Goal: Task Accomplishment & Management: Manage account settings

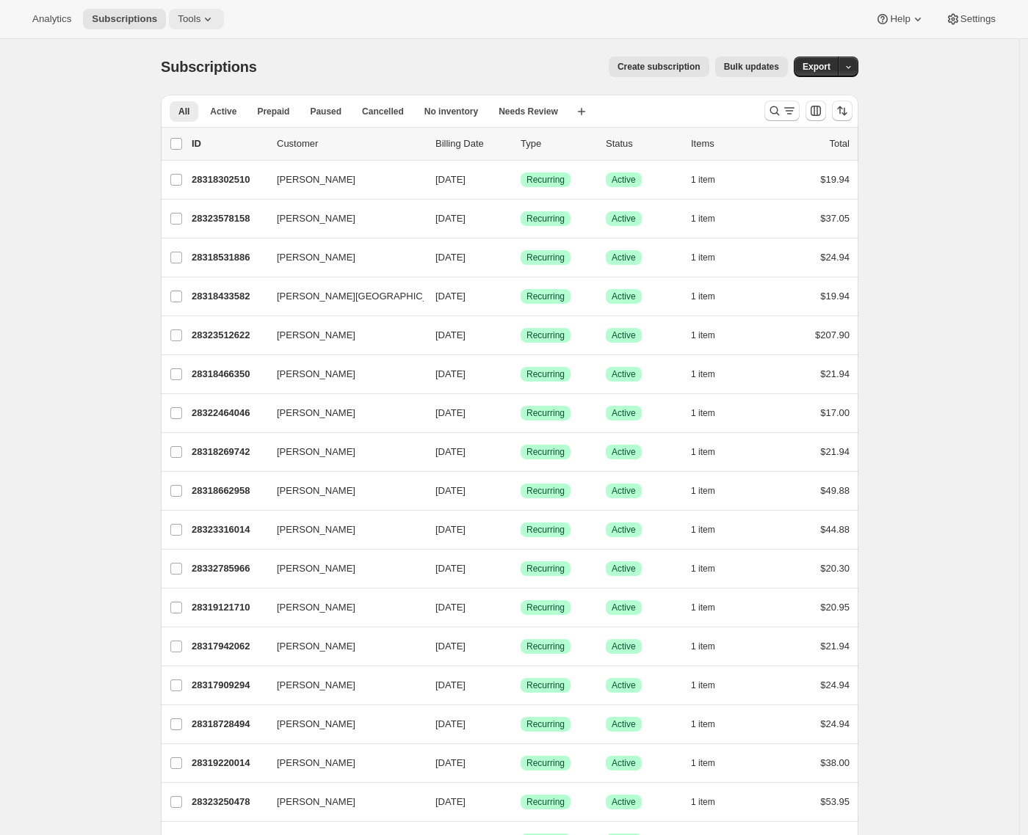
click at [197, 28] on button "Tools" at bounding box center [196, 19] width 55 height 21
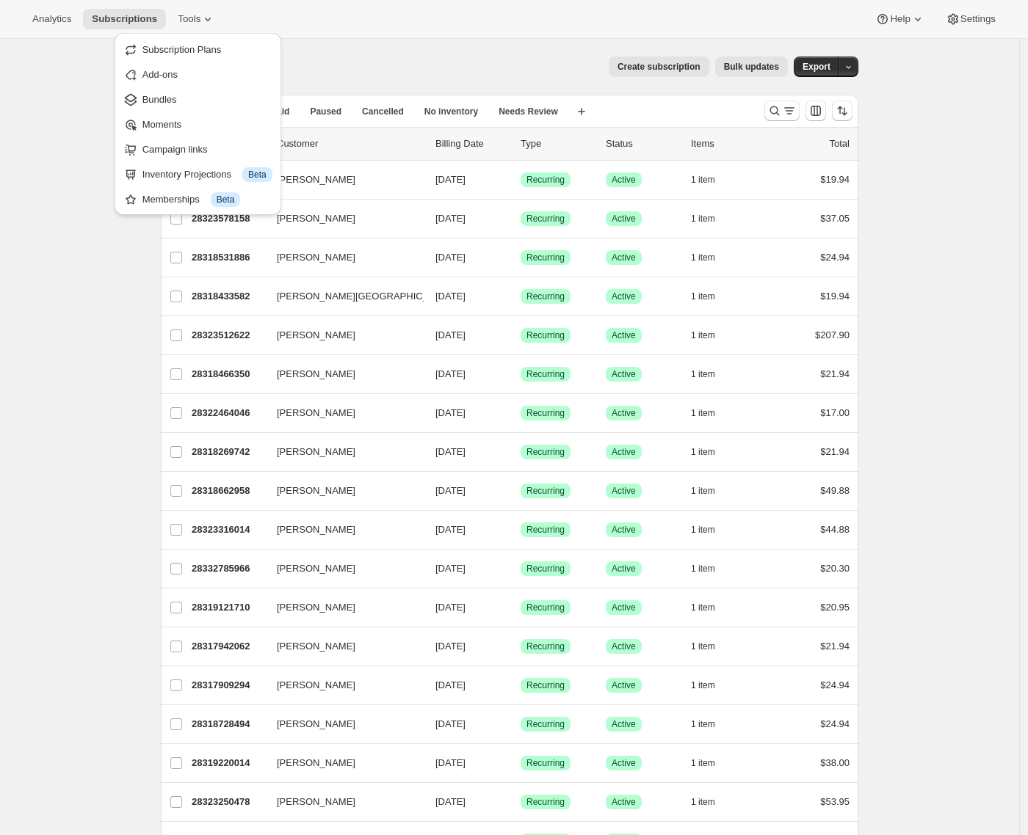
click at [182, 51] on span "Subscription Plans" at bounding box center [181, 49] width 79 height 11
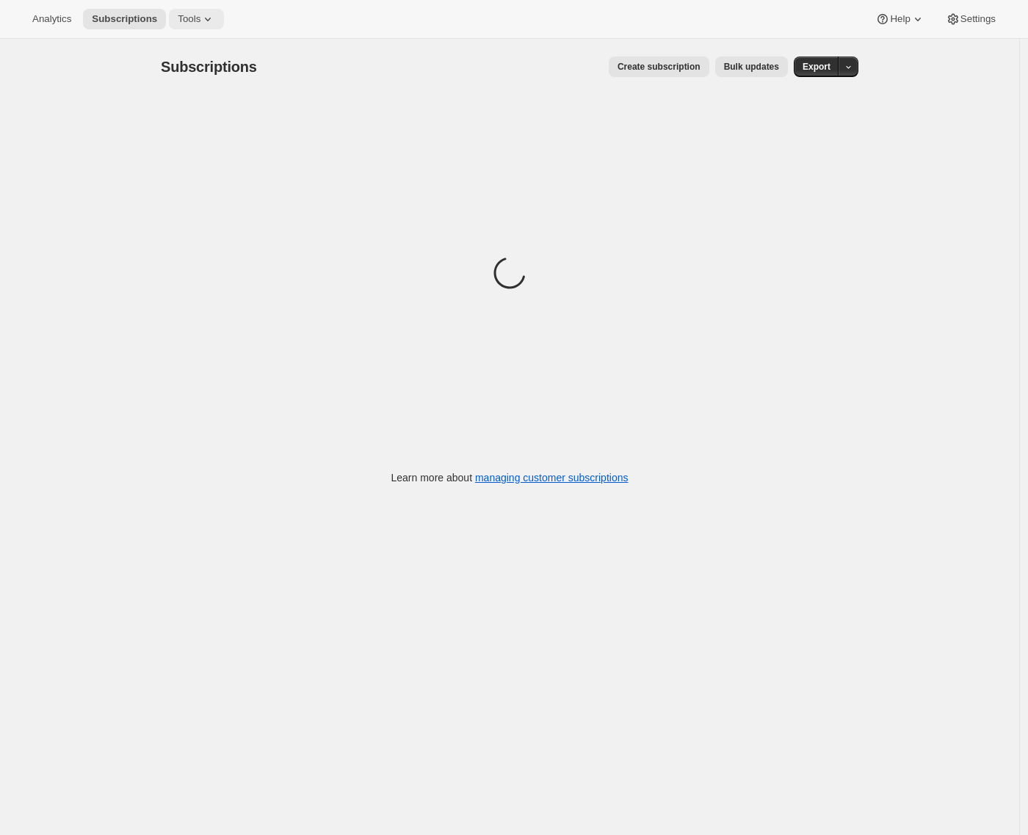
click at [200, 24] on span "Tools" at bounding box center [189, 19] width 23 height 12
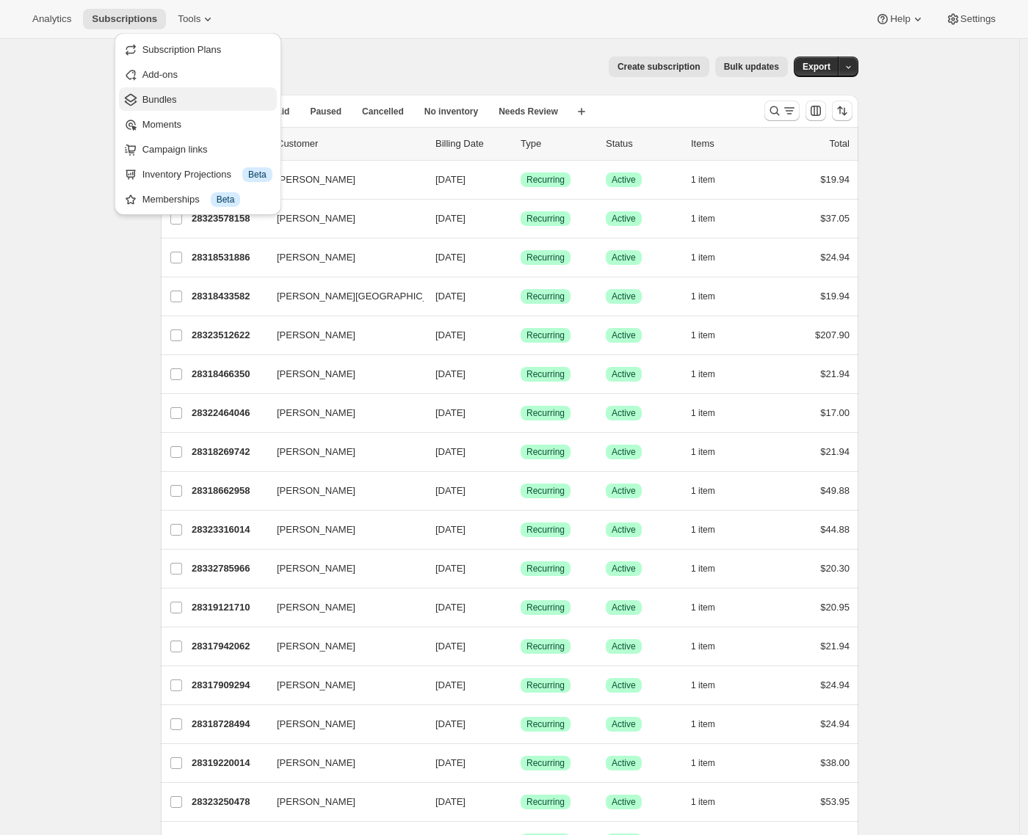
click at [178, 92] on span "Bundles" at bounding box center [207, 99] width 130 height 15
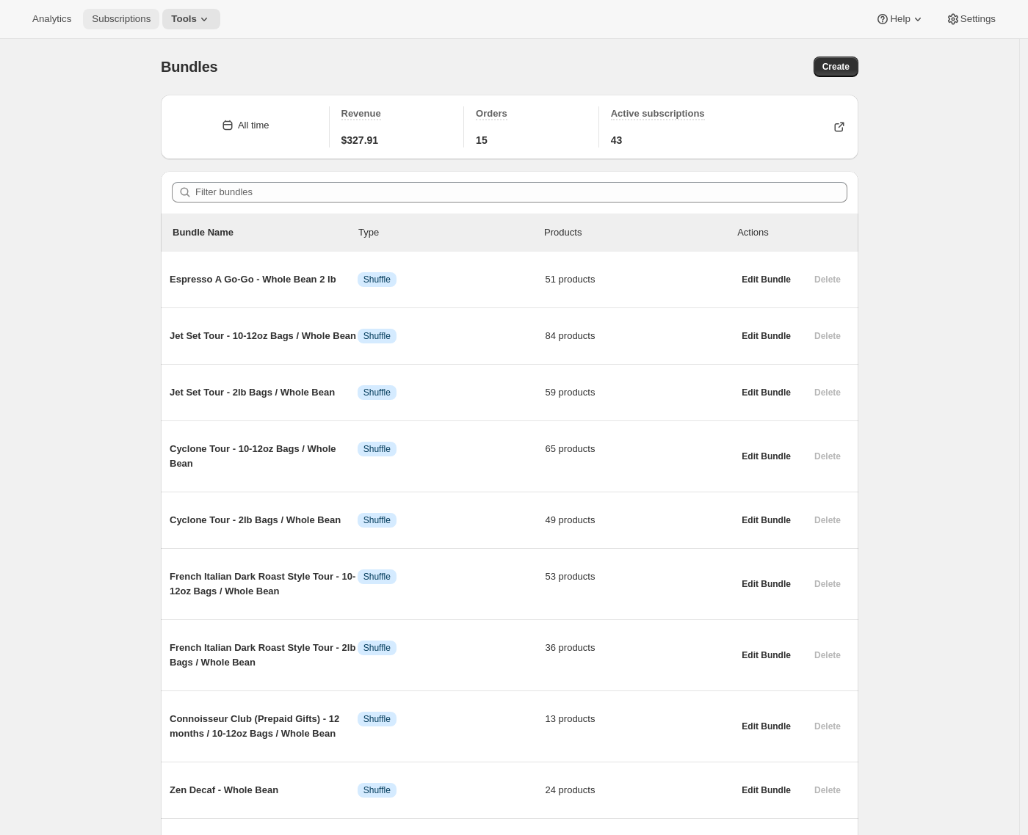
click at [115, 14] on span "Subscriptions" at bounding box center [121, 19] width 59 height 12
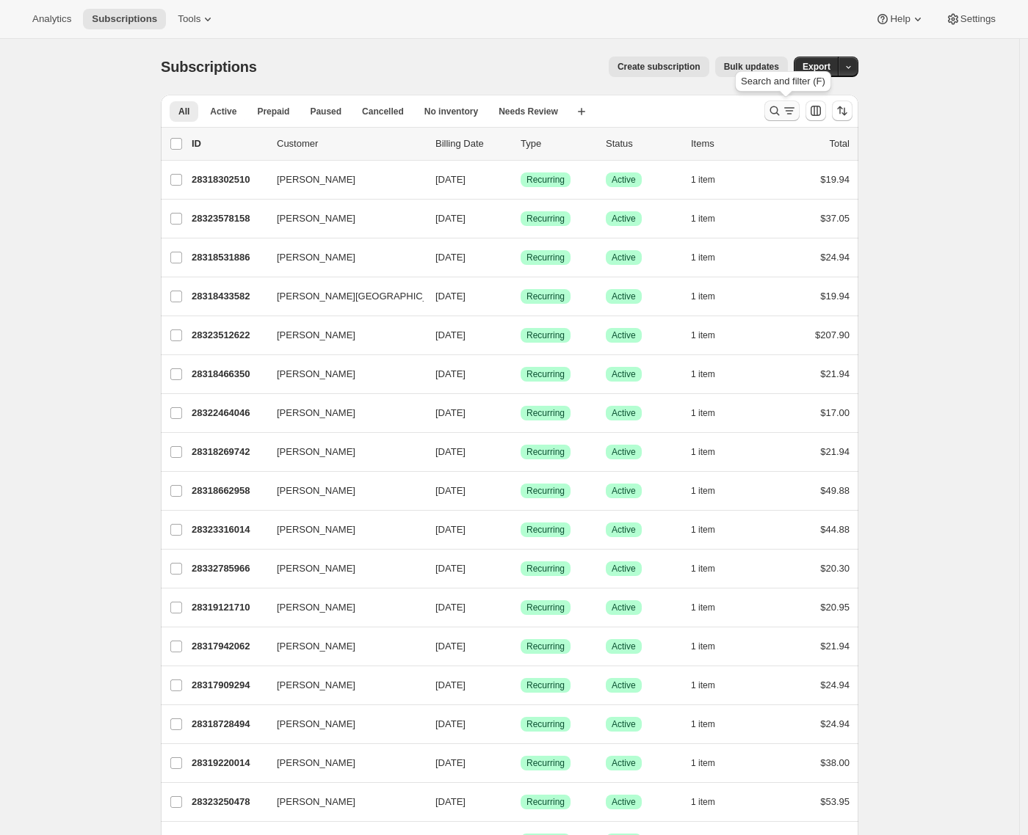
click at [782, 108] on icon "Search and filter results" at bounding box center [774, 110] width 15 height 15
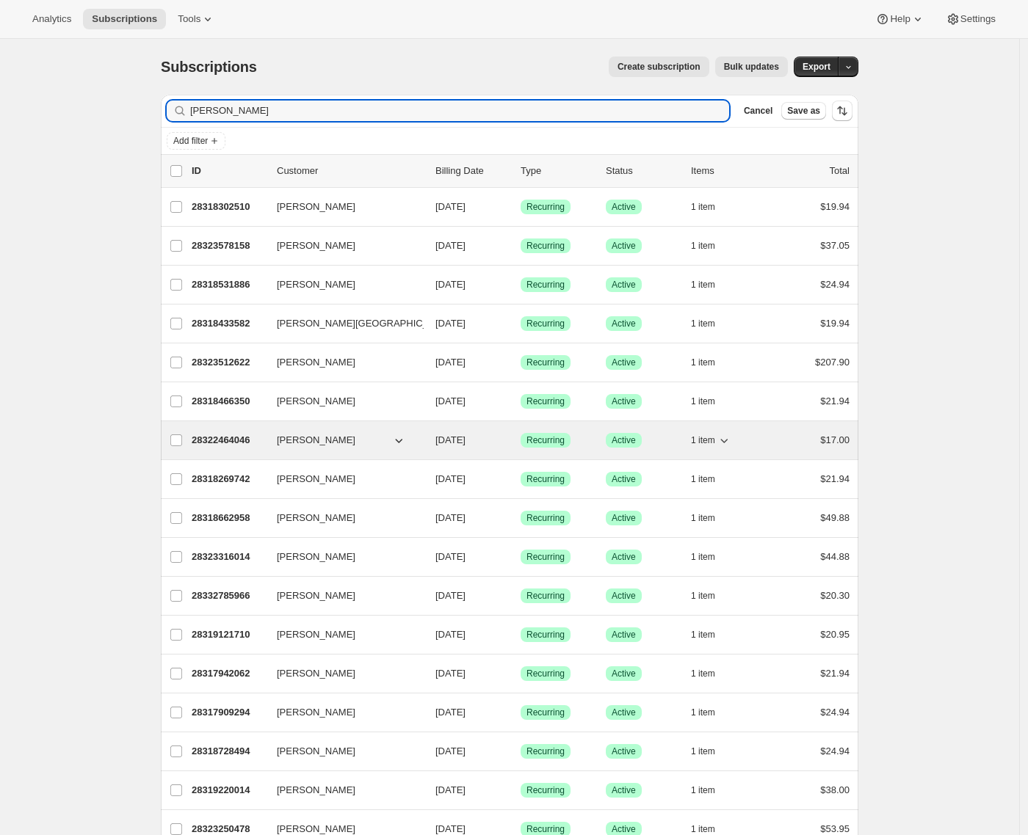
type input "Ada Ma"
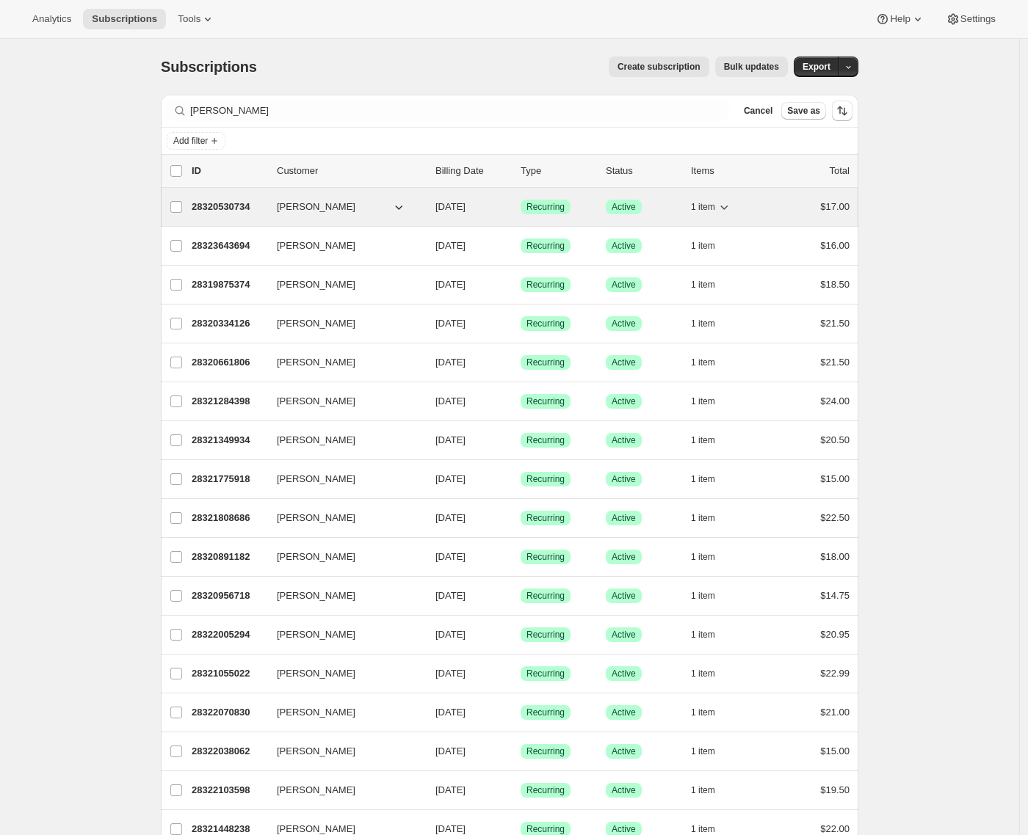
click at [412, 206] on button "Ada Ma" at bounding box center [341, 206] width 147 height 23
click at [406, 206] on icon "button" at bounding box center [398, 207] width 15 height 15
click at [403, 206] on icon "button" at bounding box center [399, 208] width 7 height 4
click at [338, 208] on button "Ada Ma" at bounding box center [341, 206] width 147 height 23
click at [288, 209] on span "Ada Ma" at bounding box center [316, 207] width 79 height 15
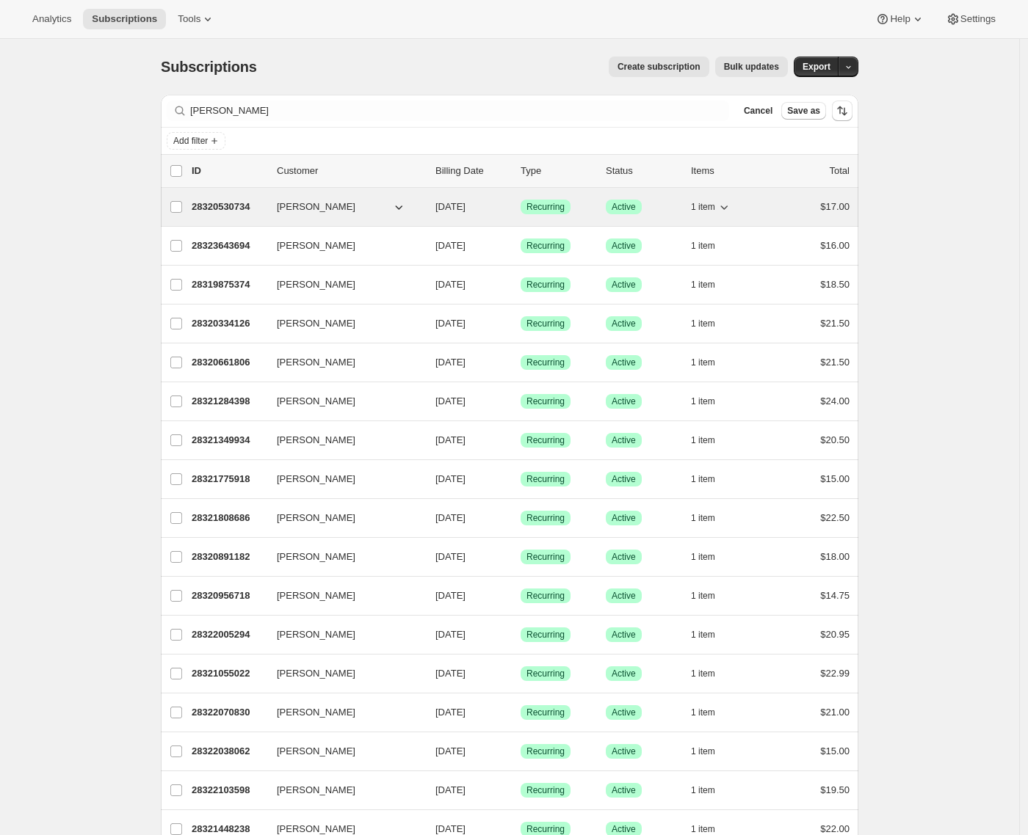
click at [227, 208] on p "28320530734" at bounding box center [228, 207] width 73 height 15
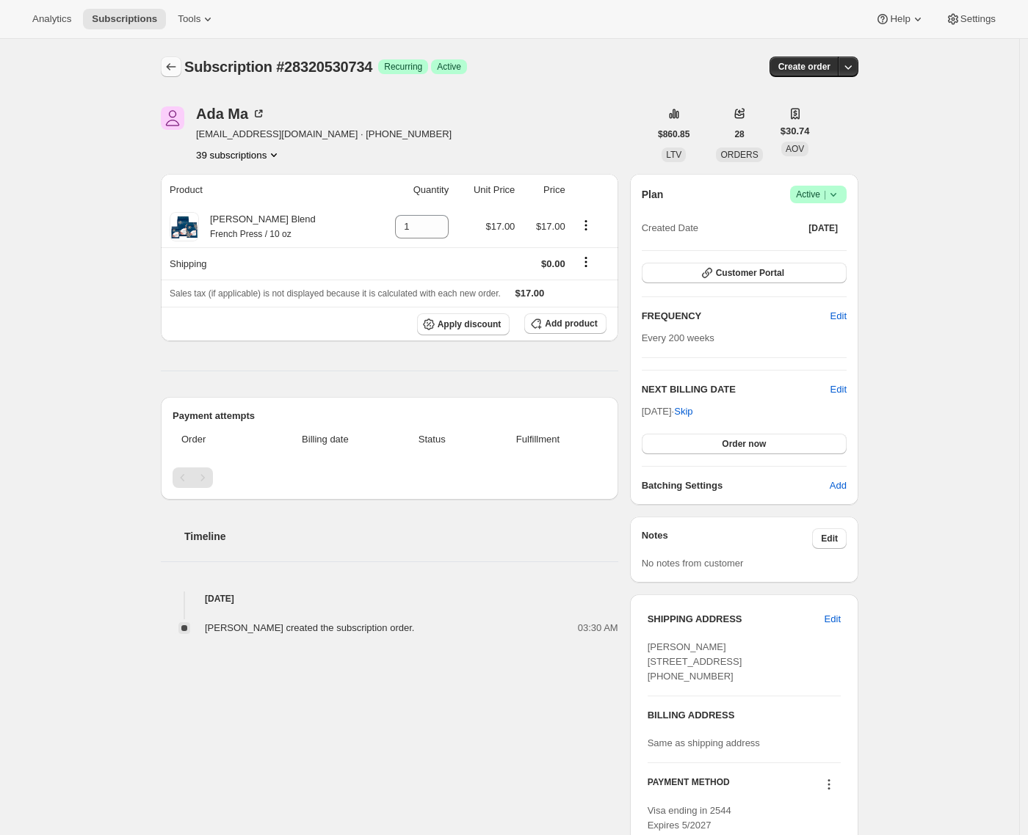
click at [167, 66] on icon "Subscriptions" at bounding box center [171, 66] width 15 height 15
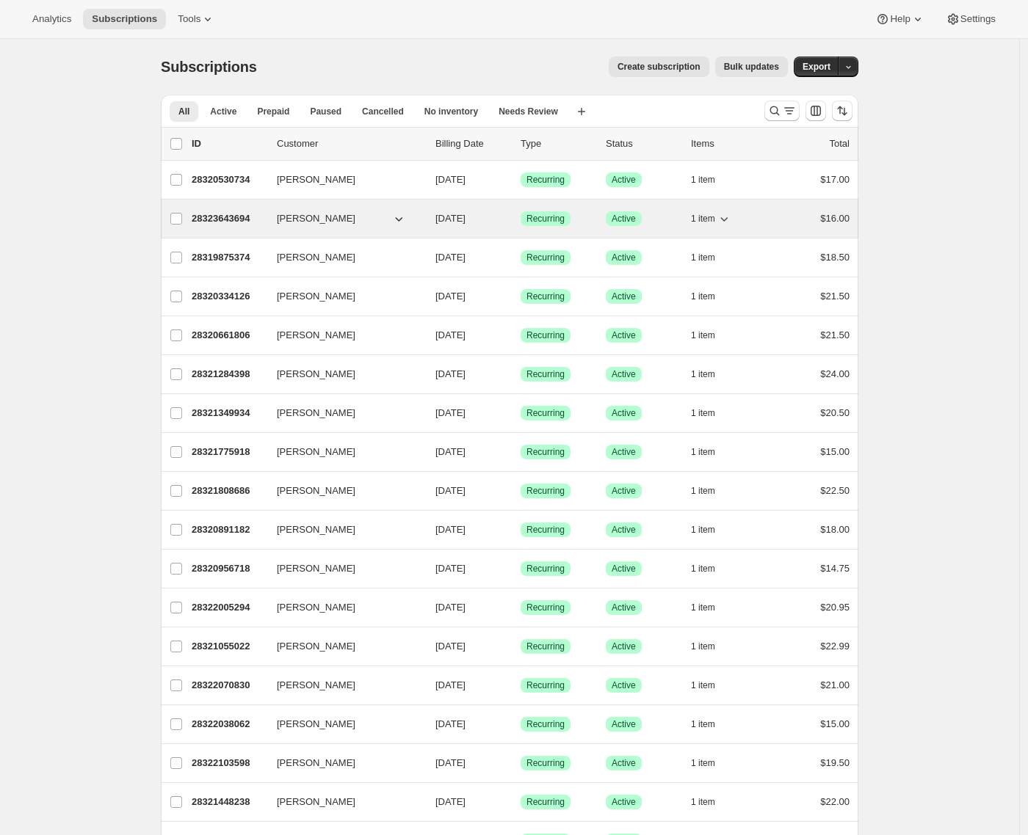
click at [208, 218] on p "28323643694" at bounding box center [228, 218] width 73 height 15
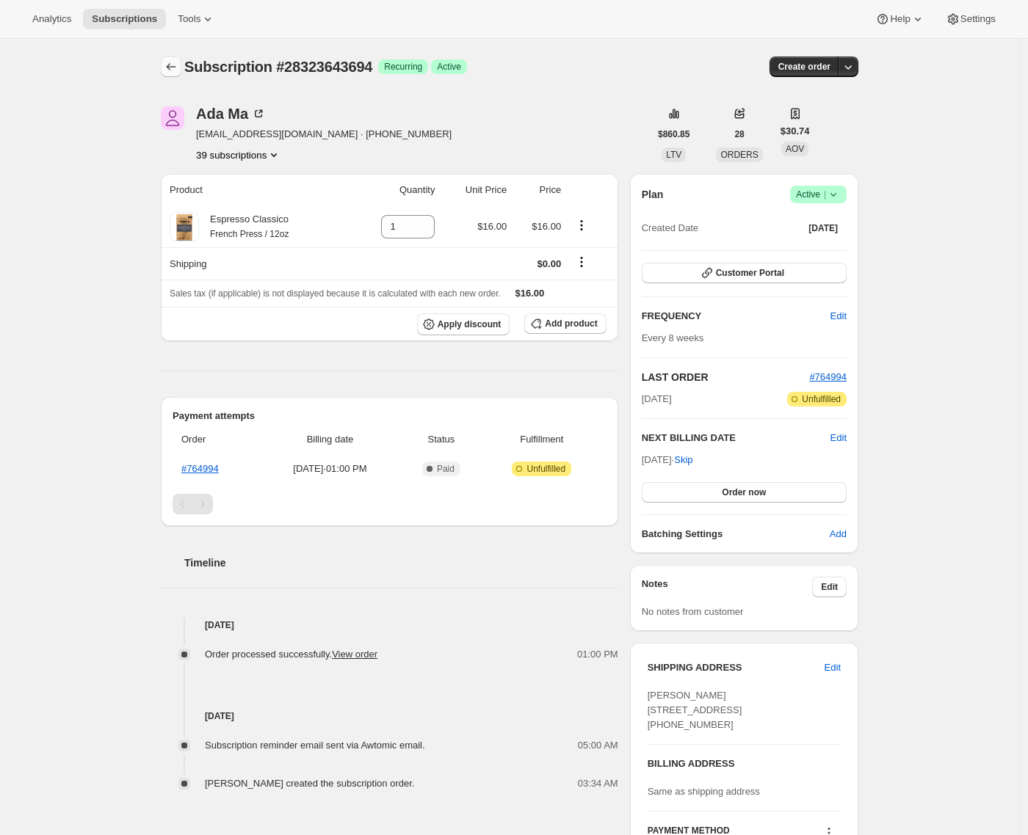
click at [172, 71] on icon "Subscriptions" at bounding box center [171, 66] width 15 height 15
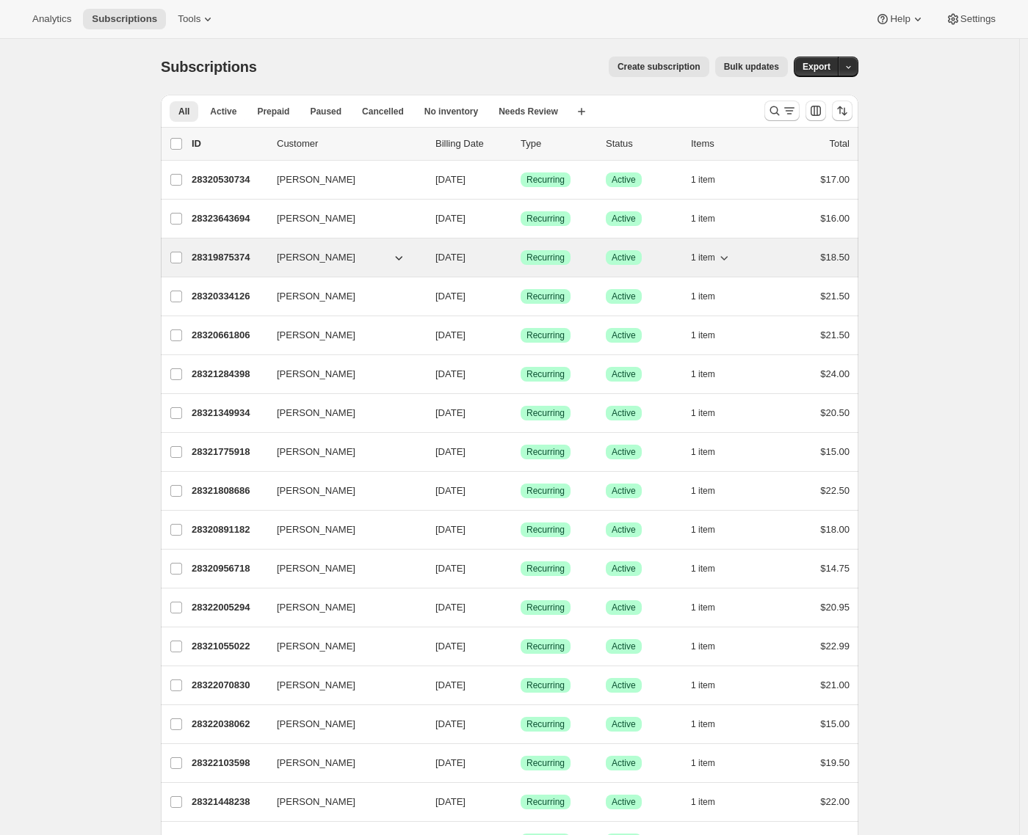
click at [216, 255] on p "28319875374" at bounding box center [228, 257] width 73 height 15
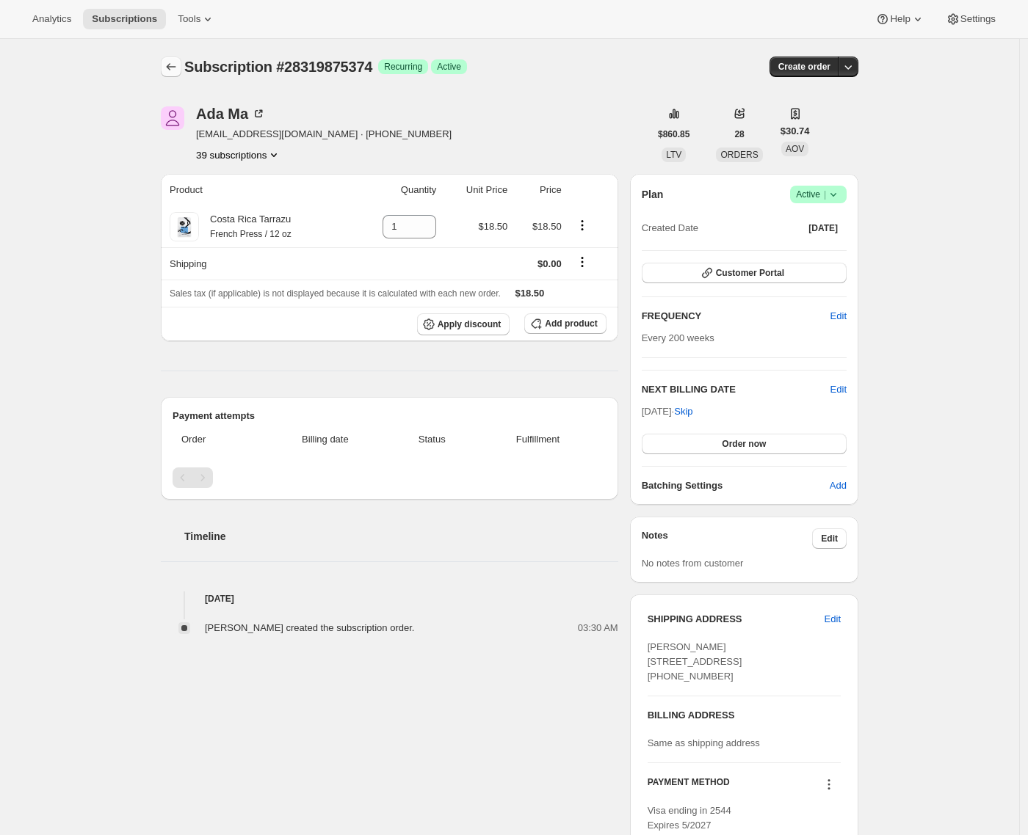
click at [174, 61] on icon "Subscriptions" at bounding box center [171, 66] width 15 height 15
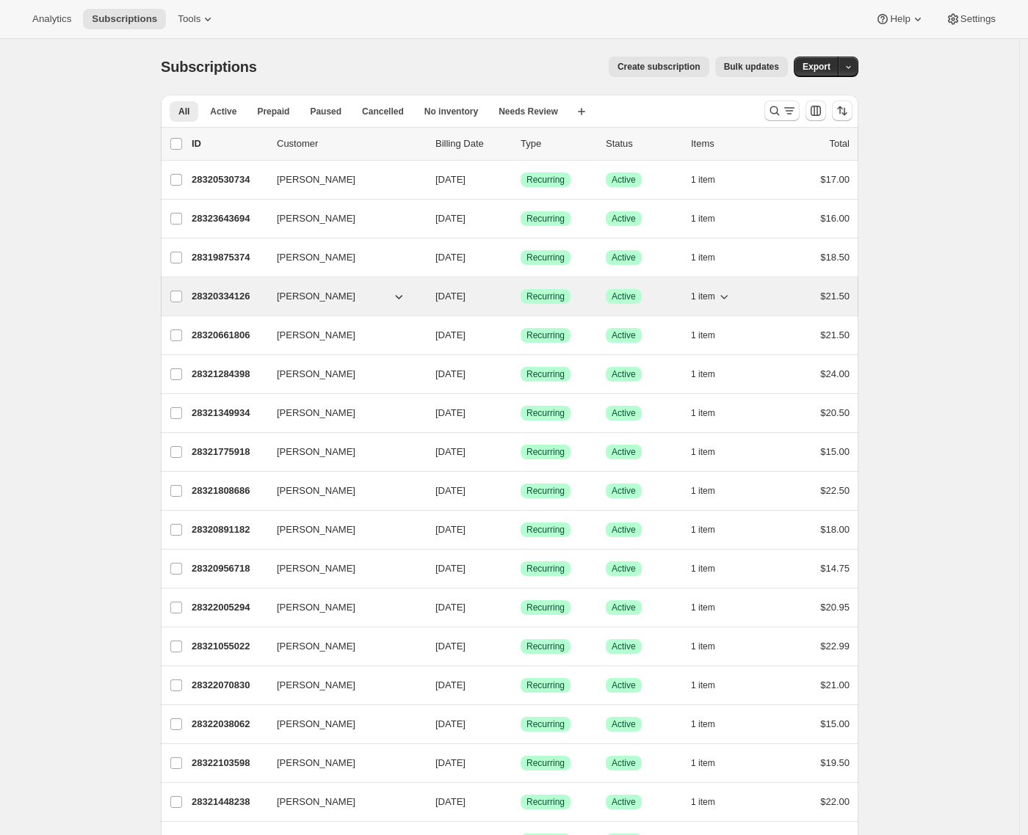
click at [226, 299] on p "28320334126" at bounding box center [228, 296] width 73 height 15
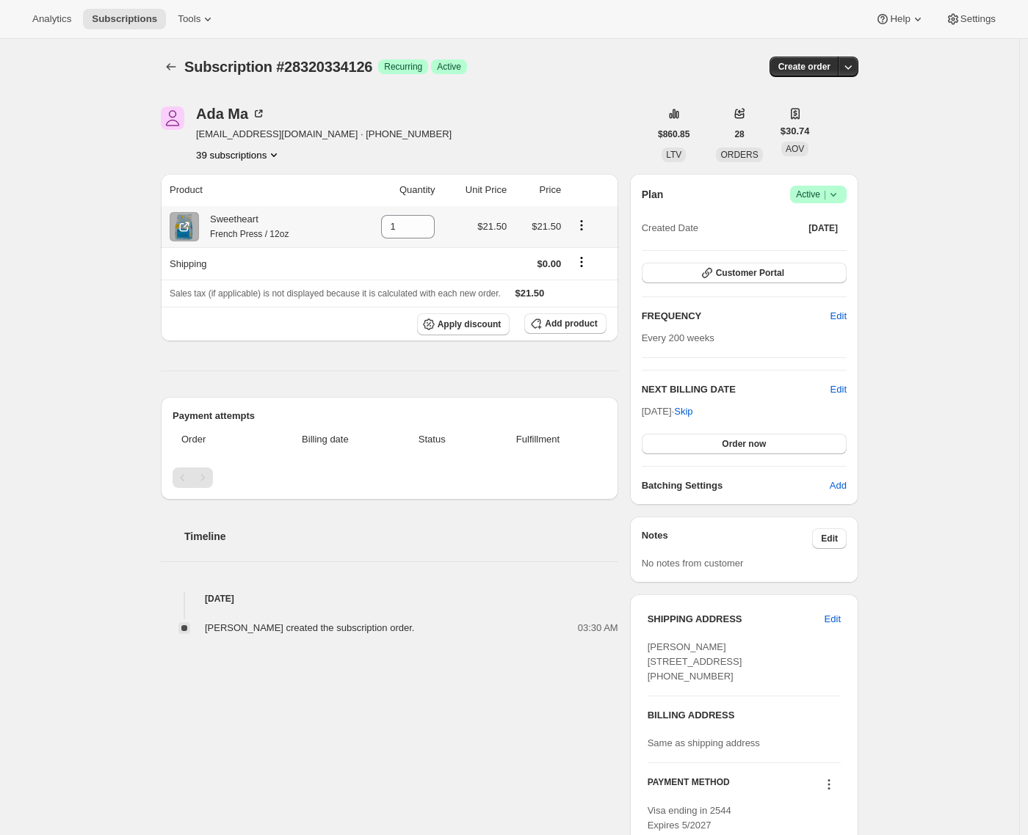
click at [580, 222] on icon "Product actions" at bounding box center [581, 225] width 15 height 15
click at [583, 225] on icon "Product actions" at bounding box center [581, 225] width 15 height 15
click at [137, 186] on div "Subscription #28320334126. This page is ready Subscription #28320334126 Success…" at bounding box center [509, 557] width 1019 height 1036
click at [583, 225] on icon "Product actions" at bounding box center [582, 225] width 2 height 2
click at [104, 189] on div "Subscription #28320334126. This page is ready Subscription #28320334126 Success…" at bounding box center [509, 557] width 1019 height 1036
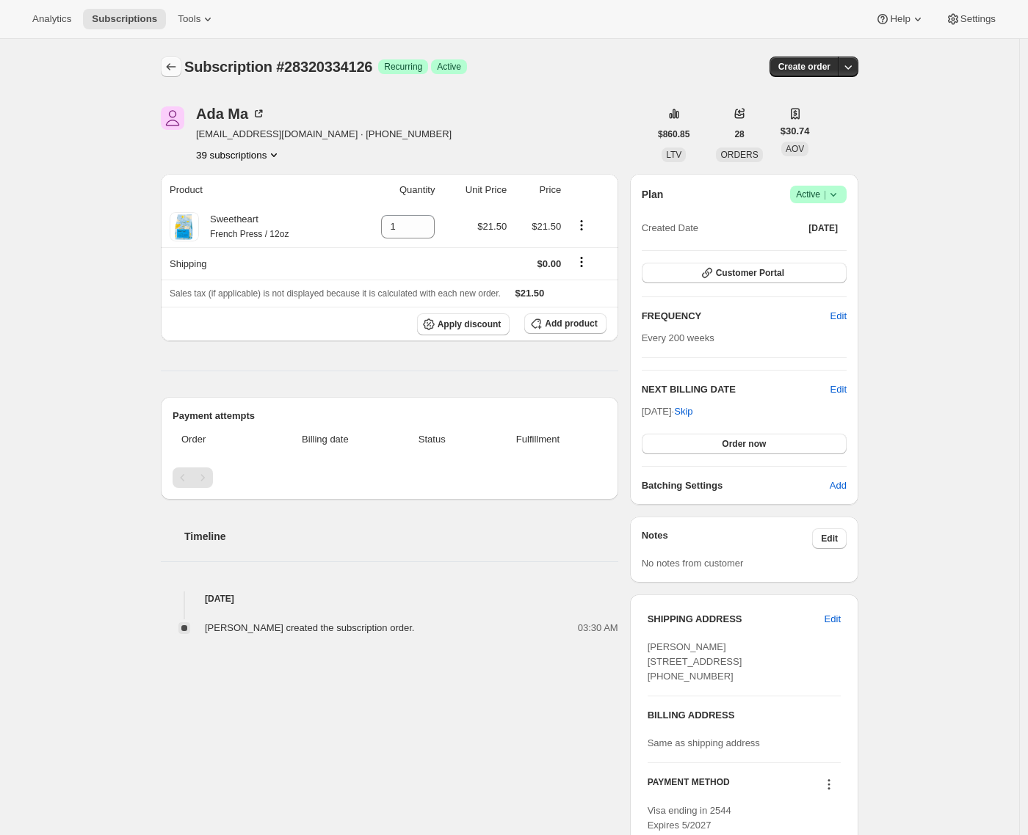
click at [169, 70] on icon "Subscriptions" at bounding box center [171, 66] width 15 height 15
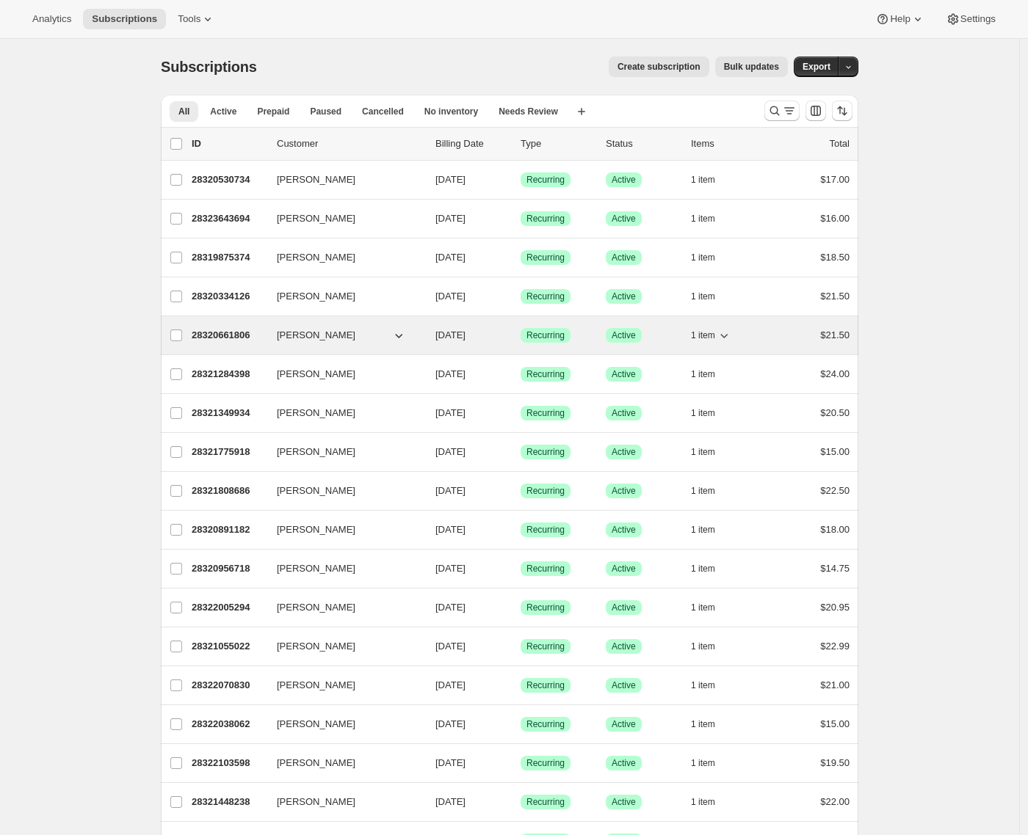
click at [225, 341] on p "28320661806" at bounding box center [228, 335] width 73 height 15
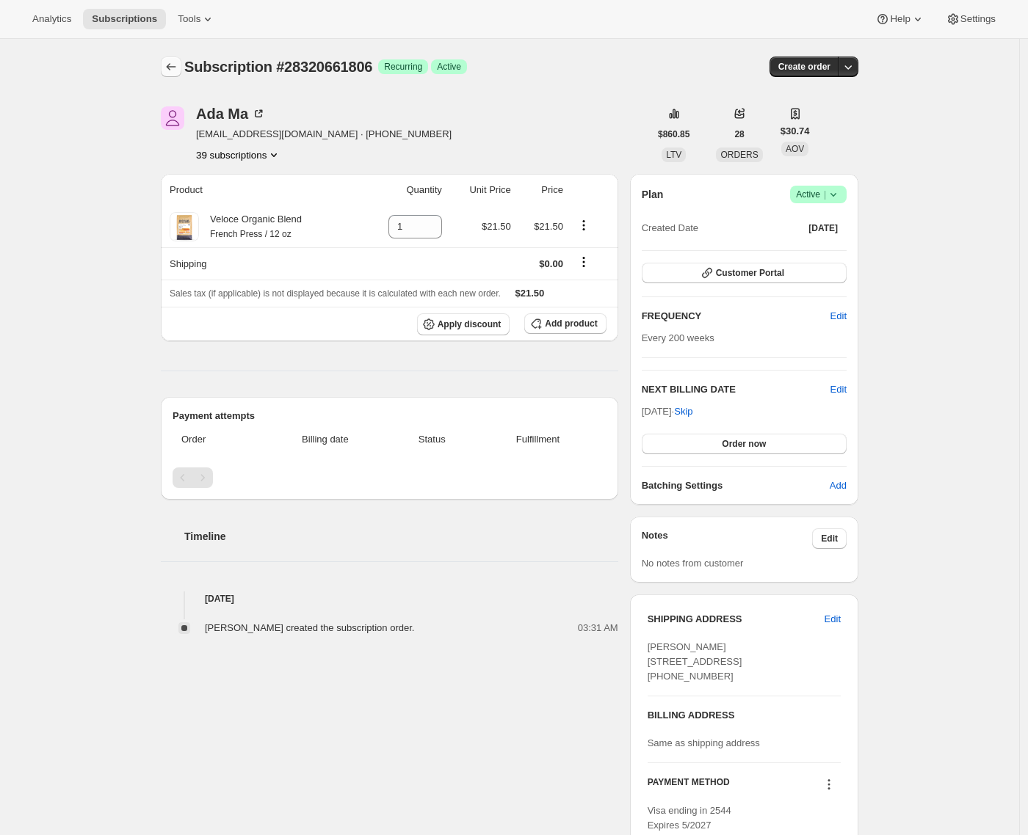
click at [166, 68] on button "Subscriptions" at bounding box center [171, 67] width 21 height 21
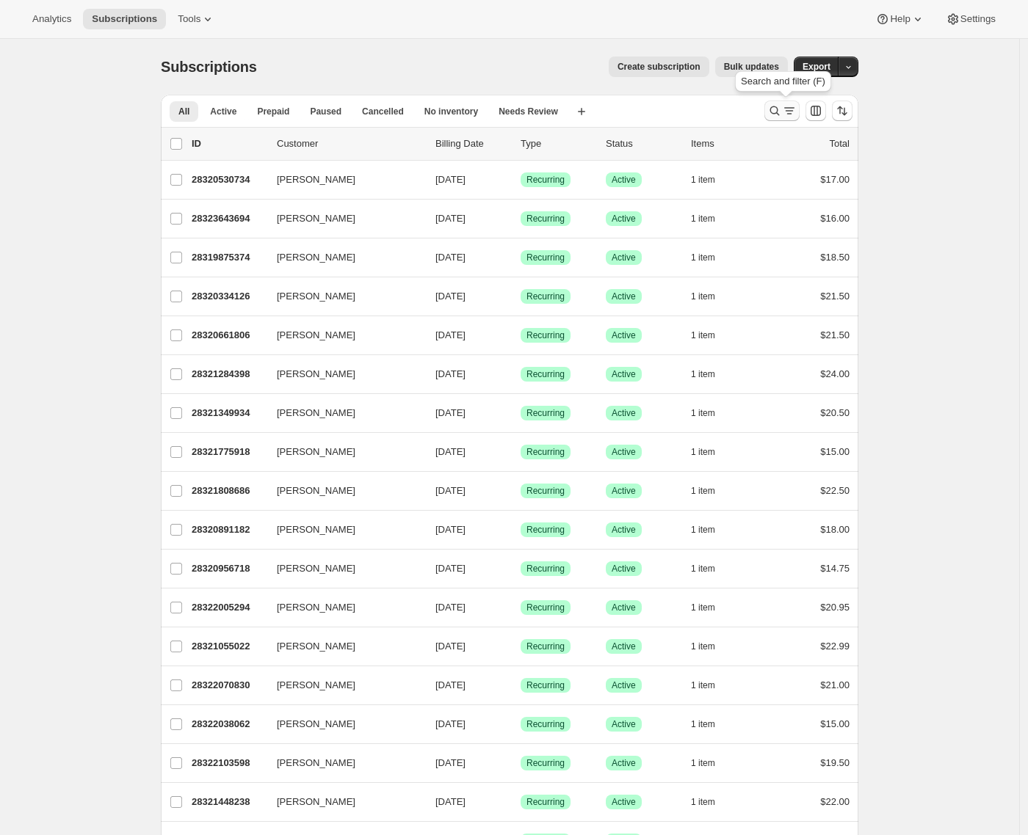
click at [775, 109] on icon "Search and filter results" at bounding box center [774, 110] width 15 height 15
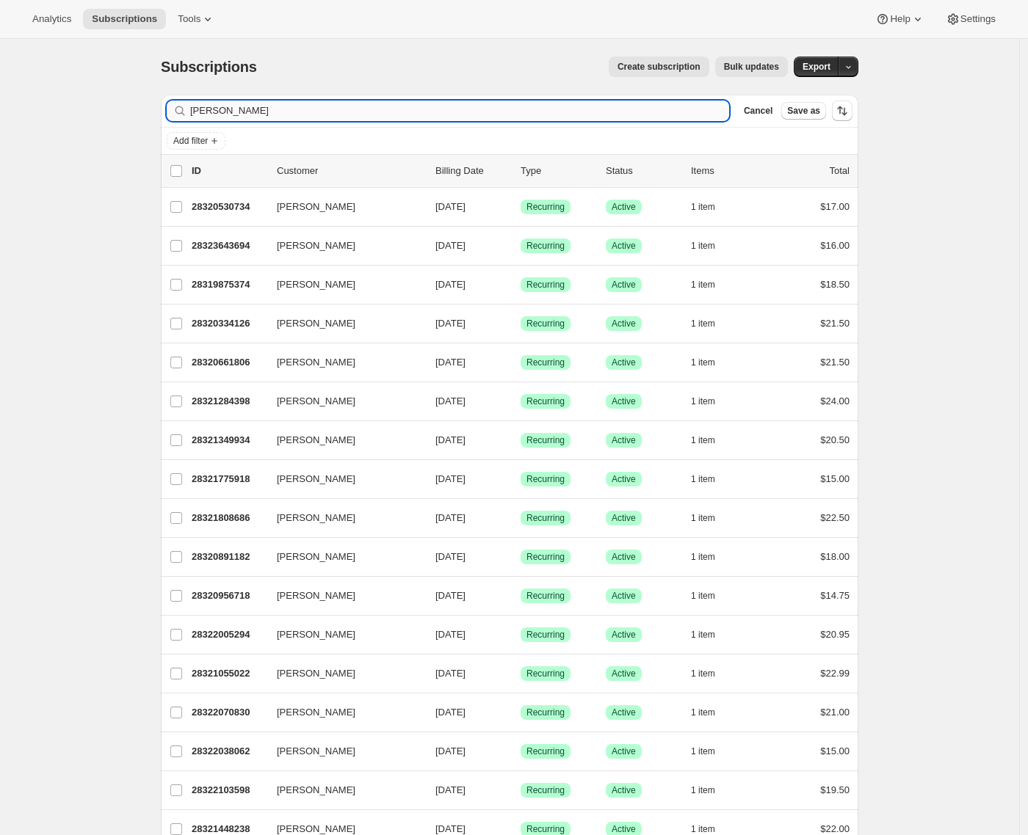
click at [559, 110] on input "Ada Ma" at bounding box center [459, 111] width 539 height 21
drag, startPoint x: 462, startPoint y: 117, endPoint x: 191, endPoint y: 87, distance: 273.3
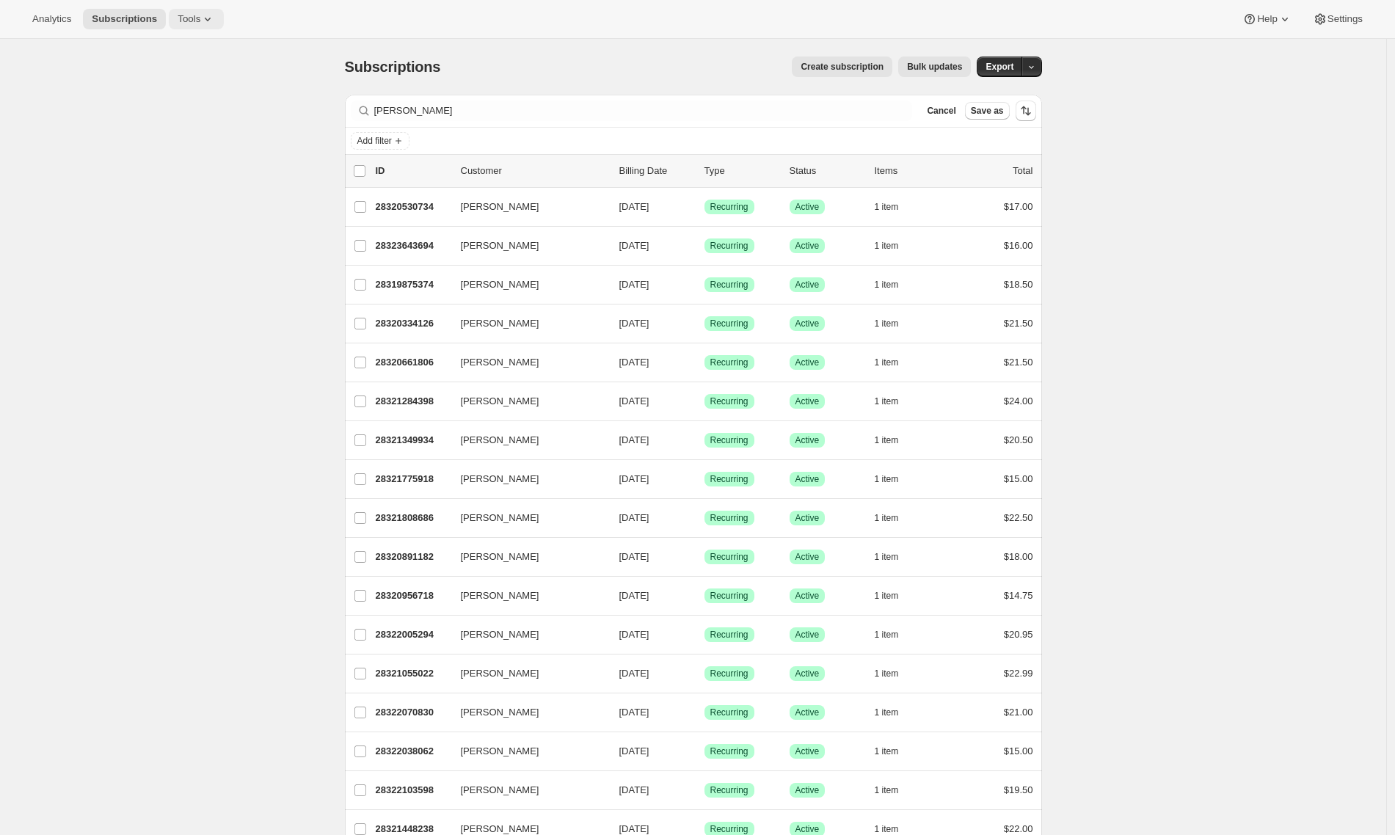
click at [200, 15] on span "Tools" at bounding box center [189, 19] width 23 height 12
click at [175, 101] on span "Bundles" at bounding box center [159, 99] width 34 height 11
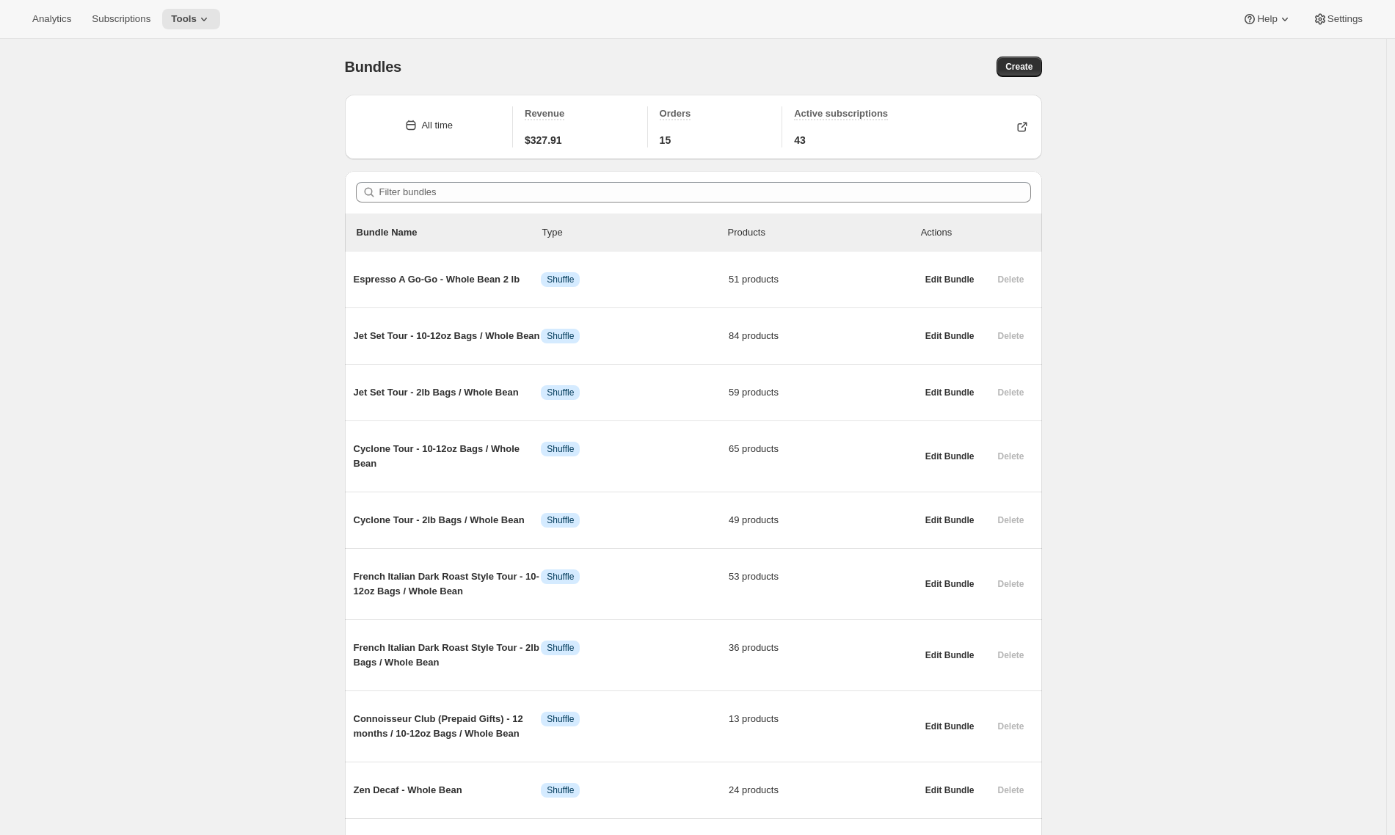
drag, startPoint x: 123, startPoint y: 15, endPoint x: 126, endPoint y: 27, distance: 13.0
click at [123, 15] on span "Subscriptions" at bounding box center [121, 19] width 59 height 12
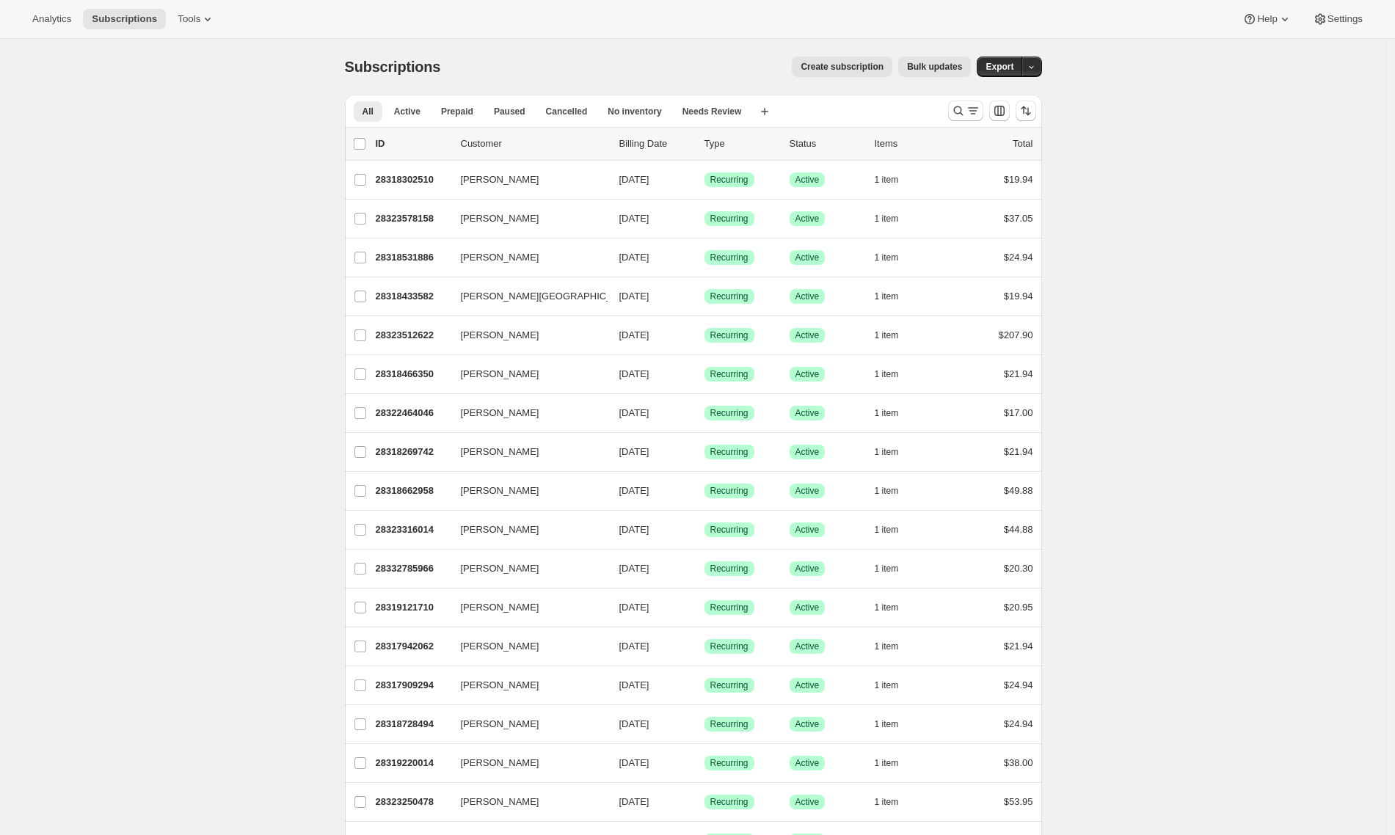
click at [946, 68] on span "Bulk updates" at bounding box center [934, 67] width 55 height 12
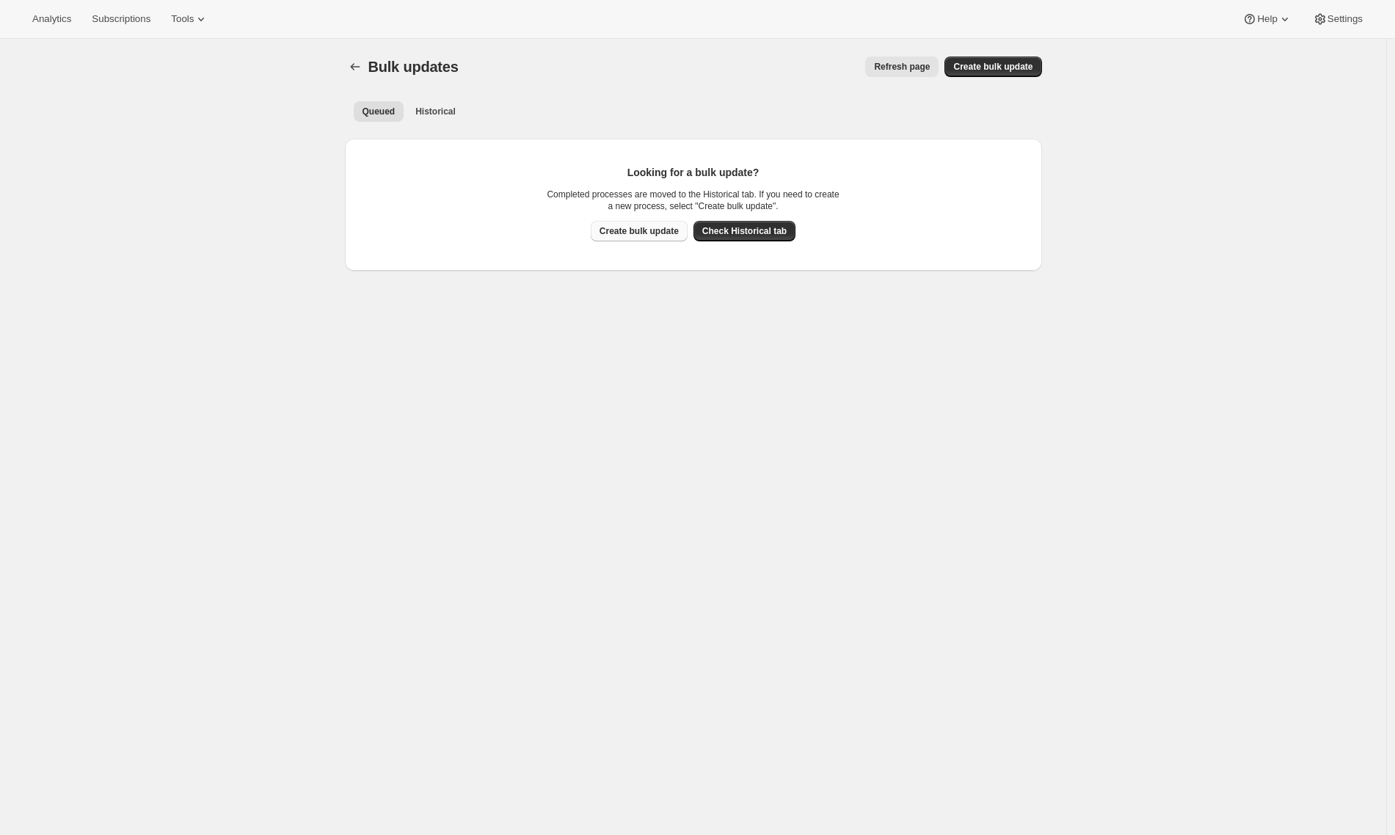
click at [649, 234] on span "Create bulk update" at bounding box center [639, 231] width 79 height 12
select select "13"
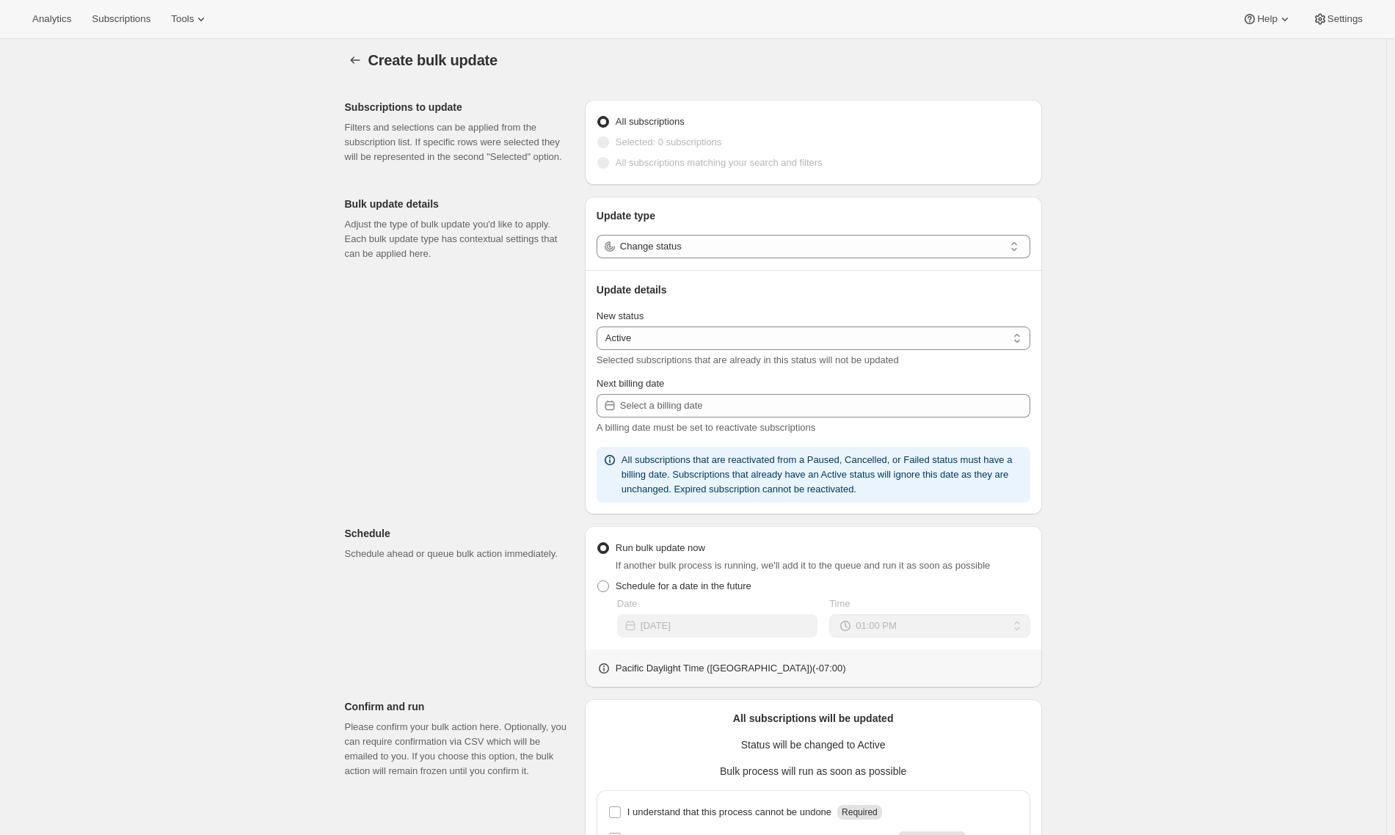
scroll to position [7, 0]
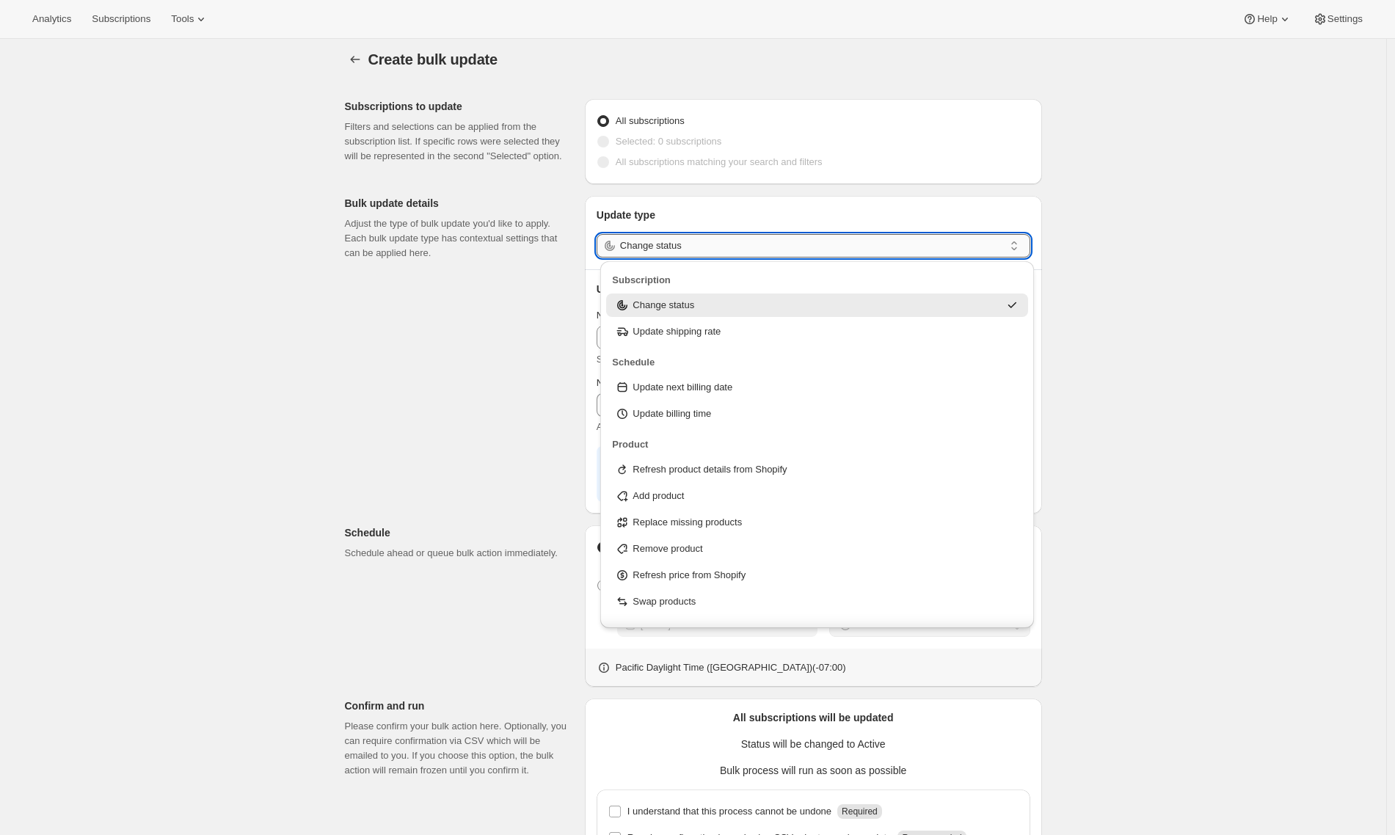
click at [704, 241] on input "Change status" at bounding box center [812, 245] width 384 height 23
click at [726, 572] on p "Refresh price from Shopify" at bounding box center [689, 575] width 113 height 15
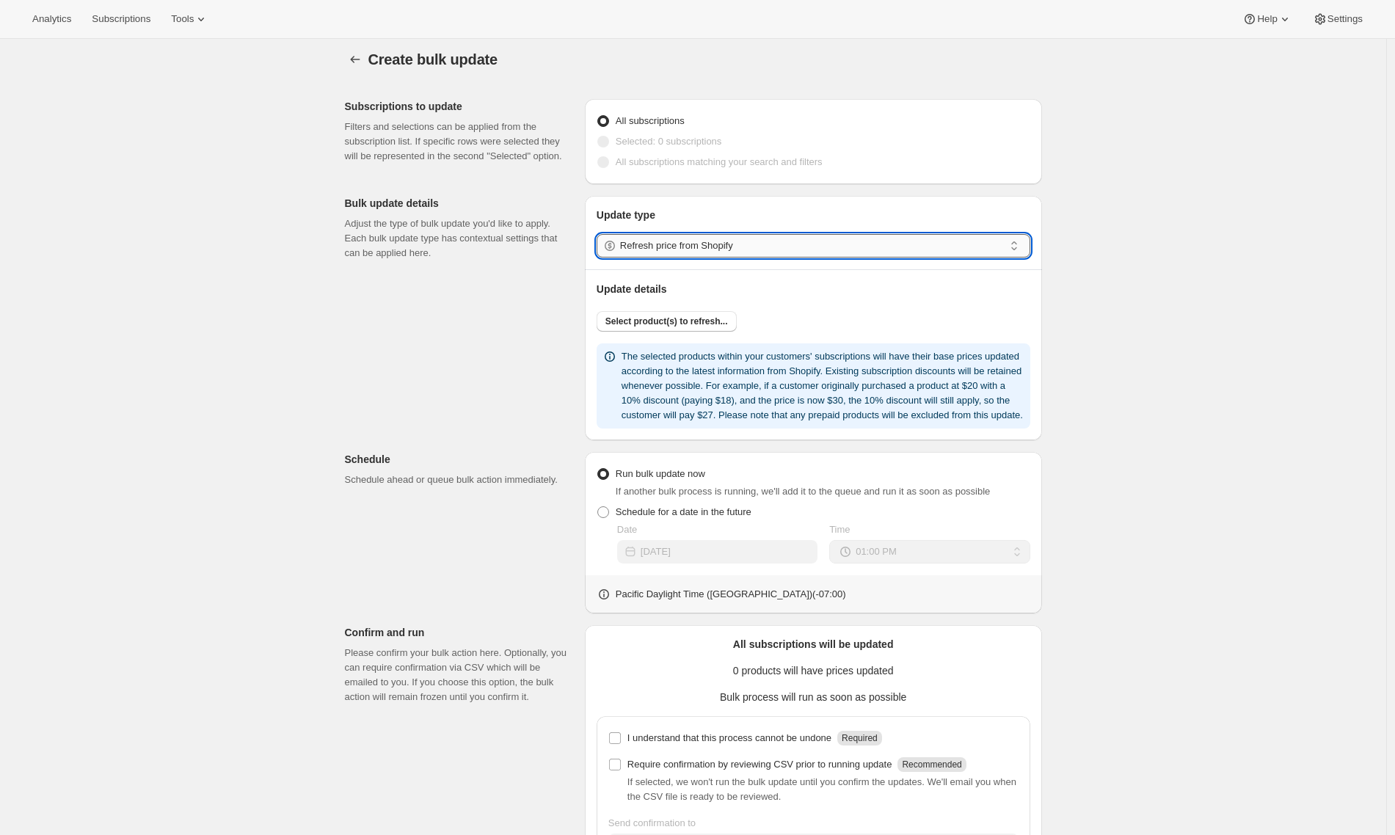
click at [697, 237] on input "Refresh price from Shopify" at bounding box center [812, 245] width 384 height 23
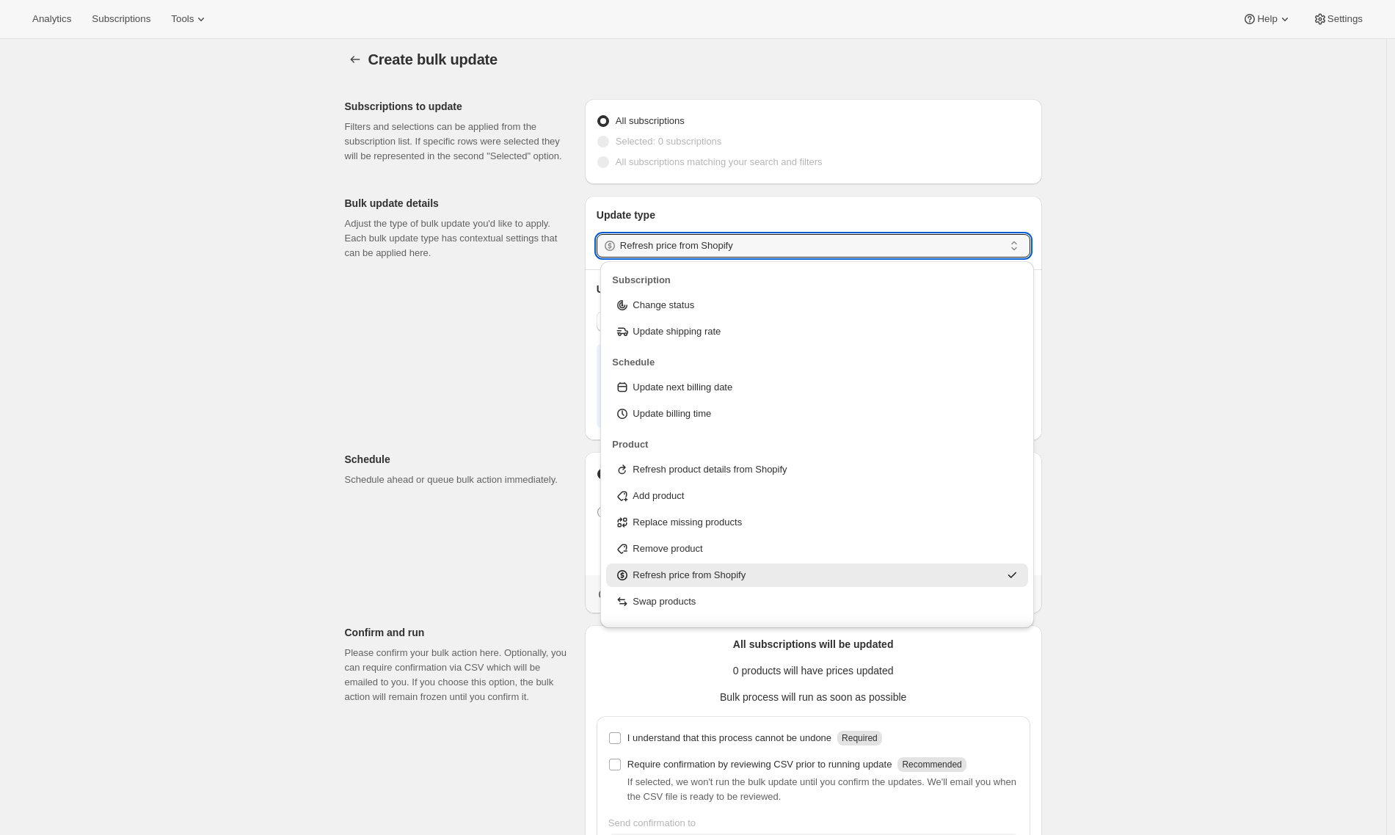
scroll to position [47, 0]
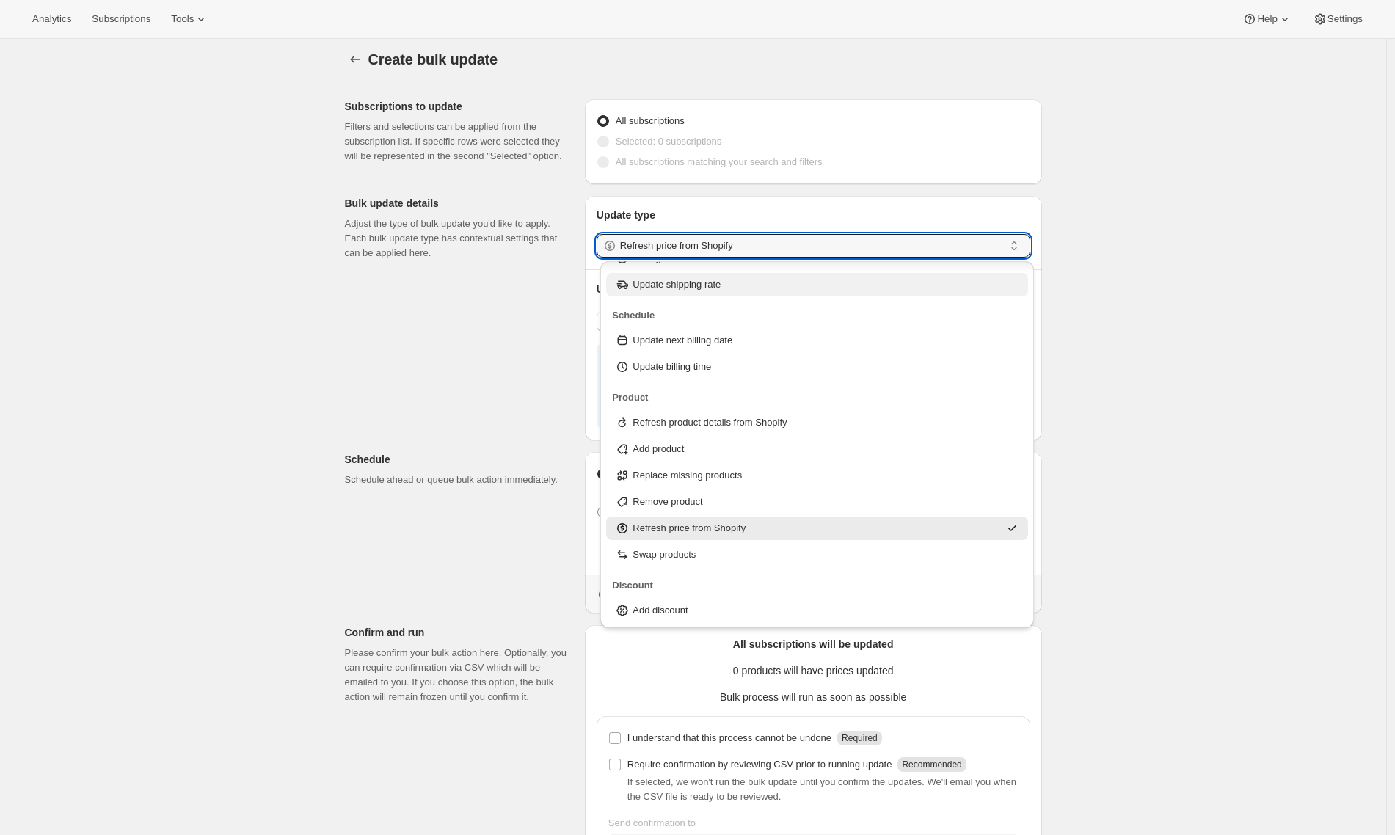
click at [699, 287] on p "Update shipping rate" at bounding box center [677, 284] width 88 height 15
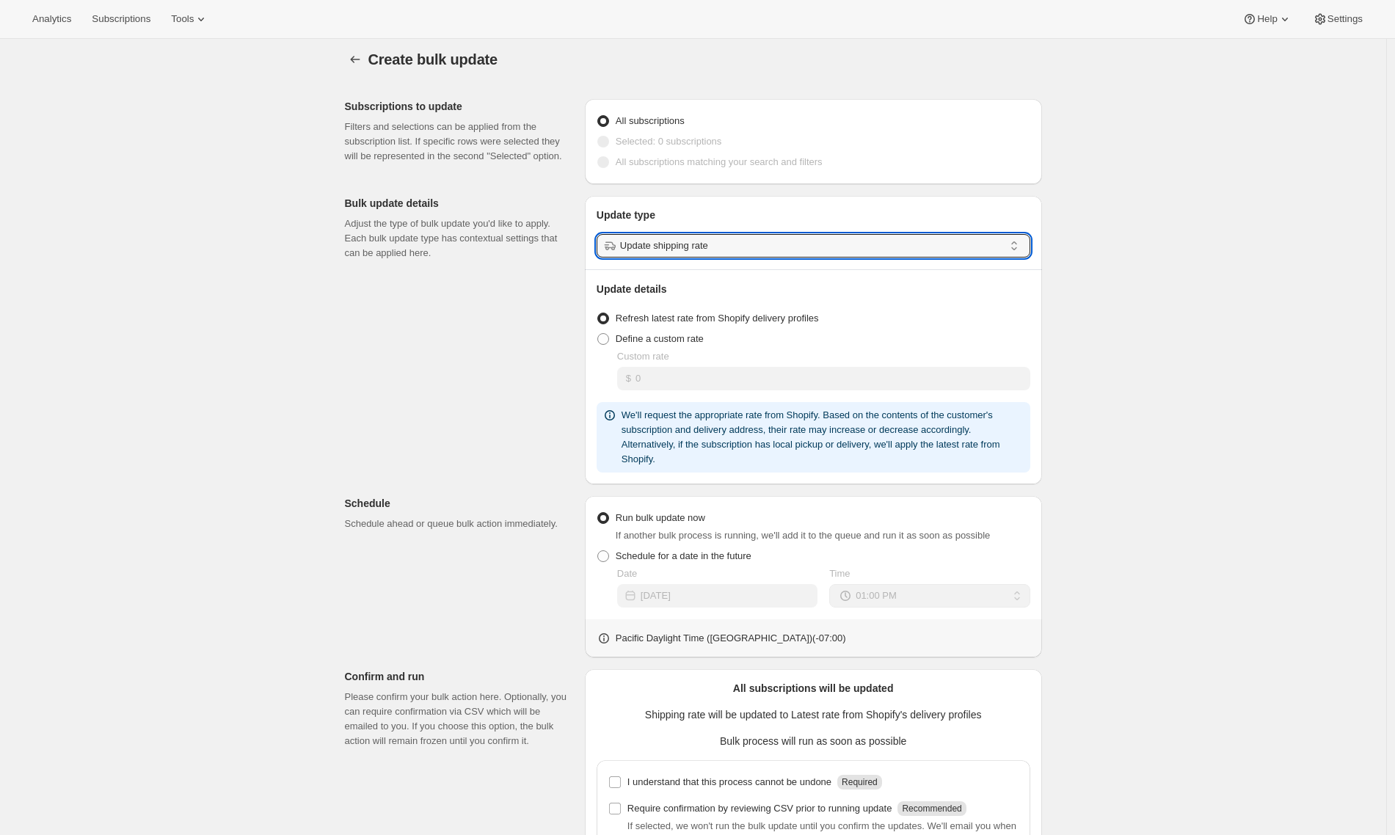
click at [1035, 385] on div "Create bulk update. This page is ready Create bulk update Subscriptions to upda…" at bounding box center [693, 512] width 1386 height 961
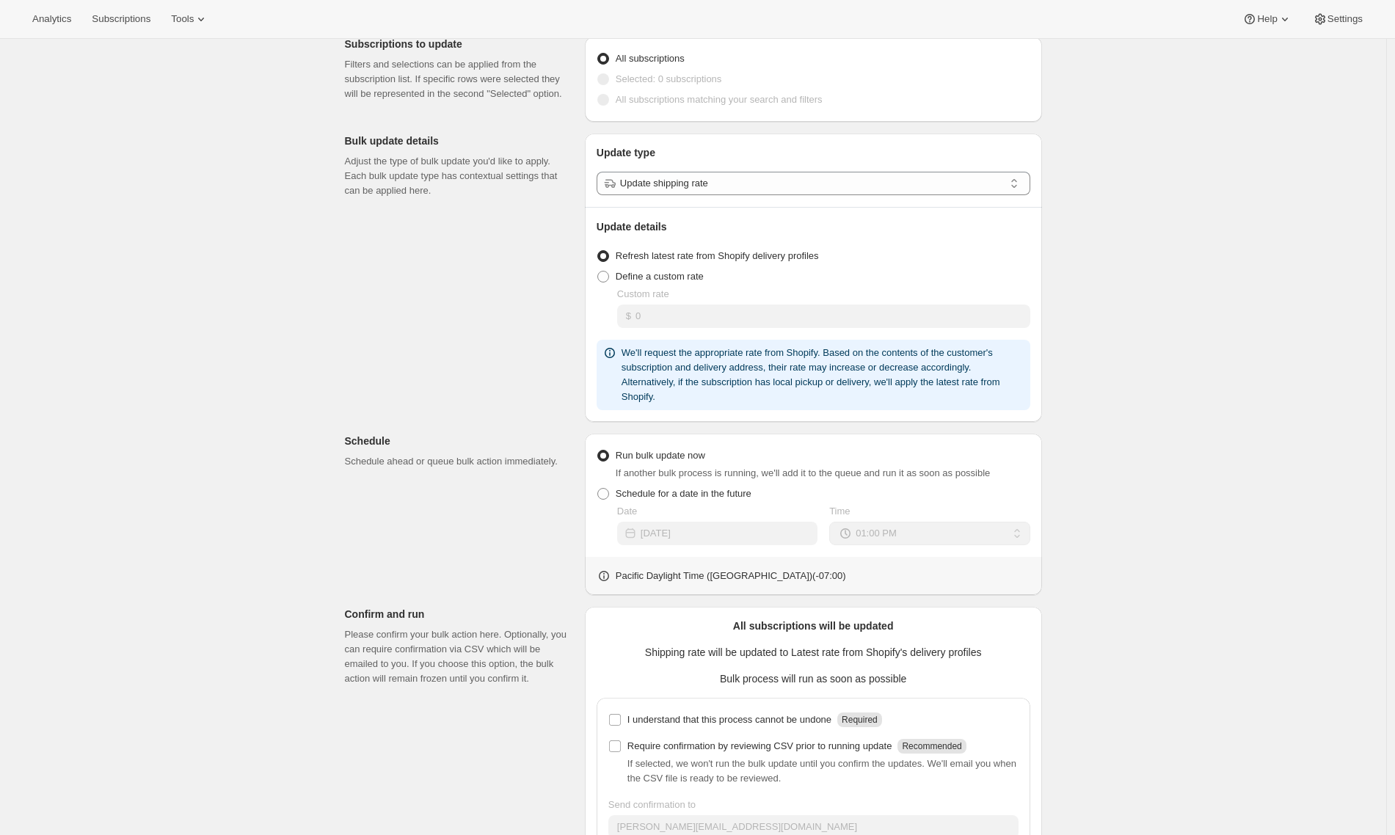
scroll to position [0, 0]
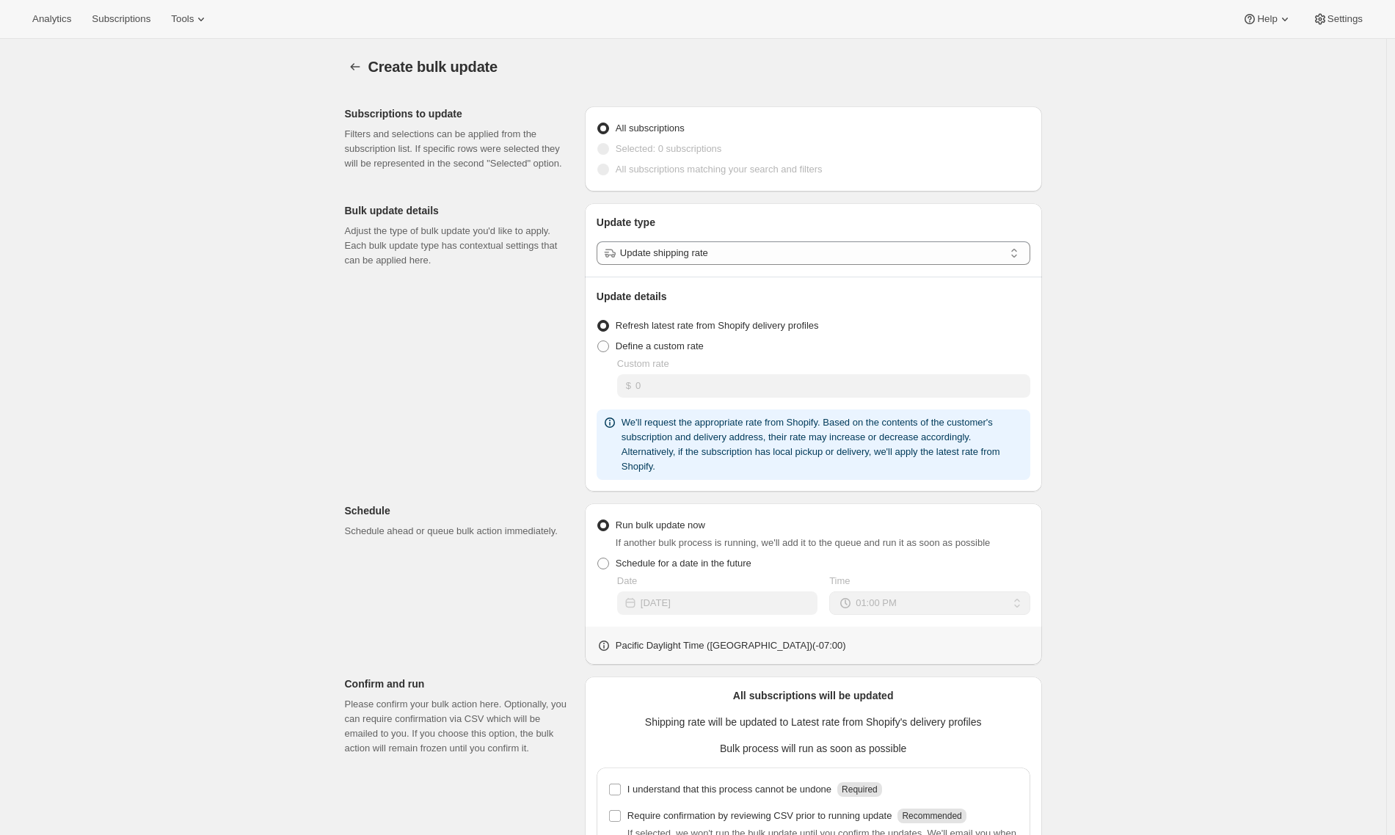
click at [1035, 328] on div "Create bulk update. This page is ready Create bulk update Subscriptions to upda…" at bounding box center [693, 519] width 1386 height 961
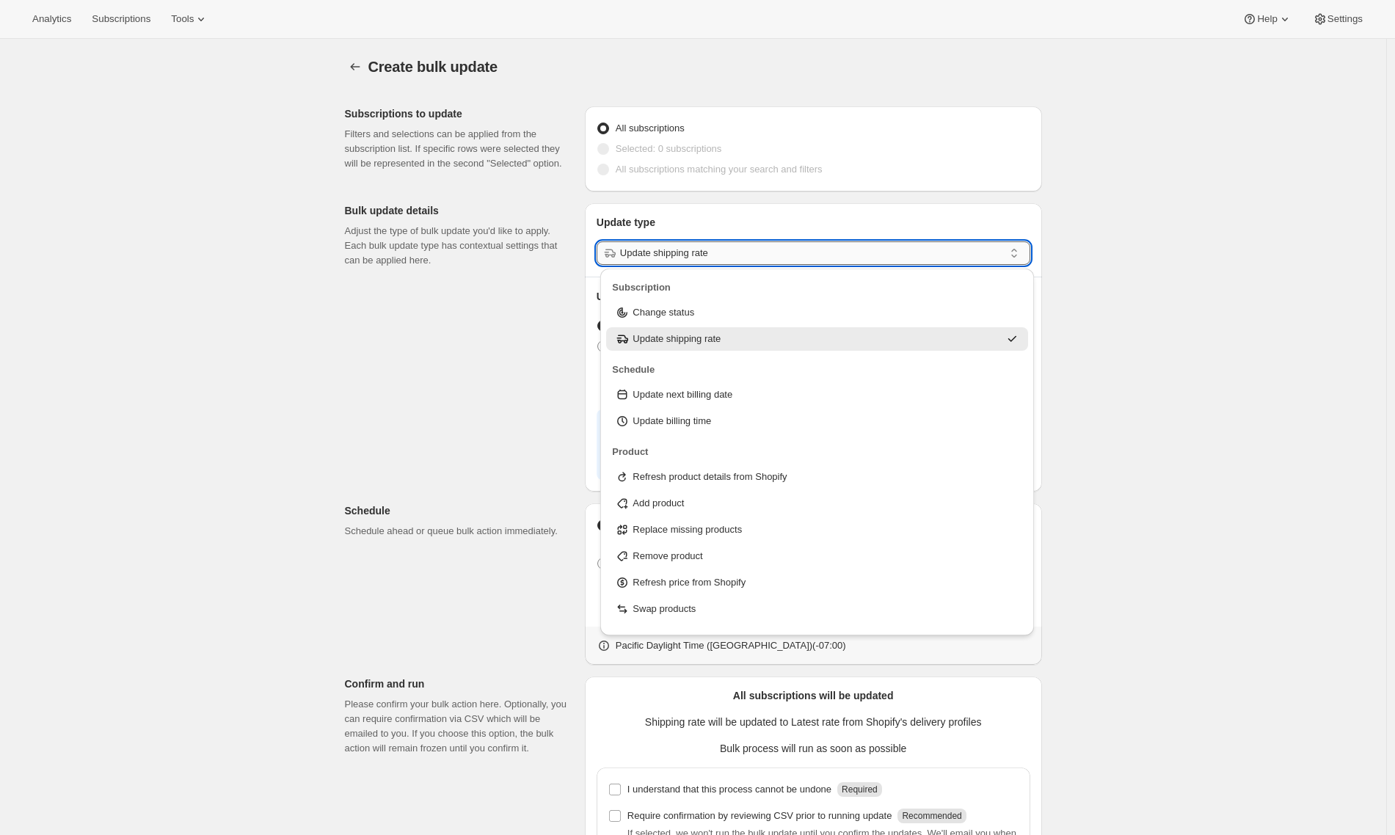
click at [812, 256] on input "Update shipping rate" at bounding box center [812, 252] width 384 height 23
click at [746, 480] on p "Refresh product details from Shopify" at bounding box center [710, 477] width 154 height 15
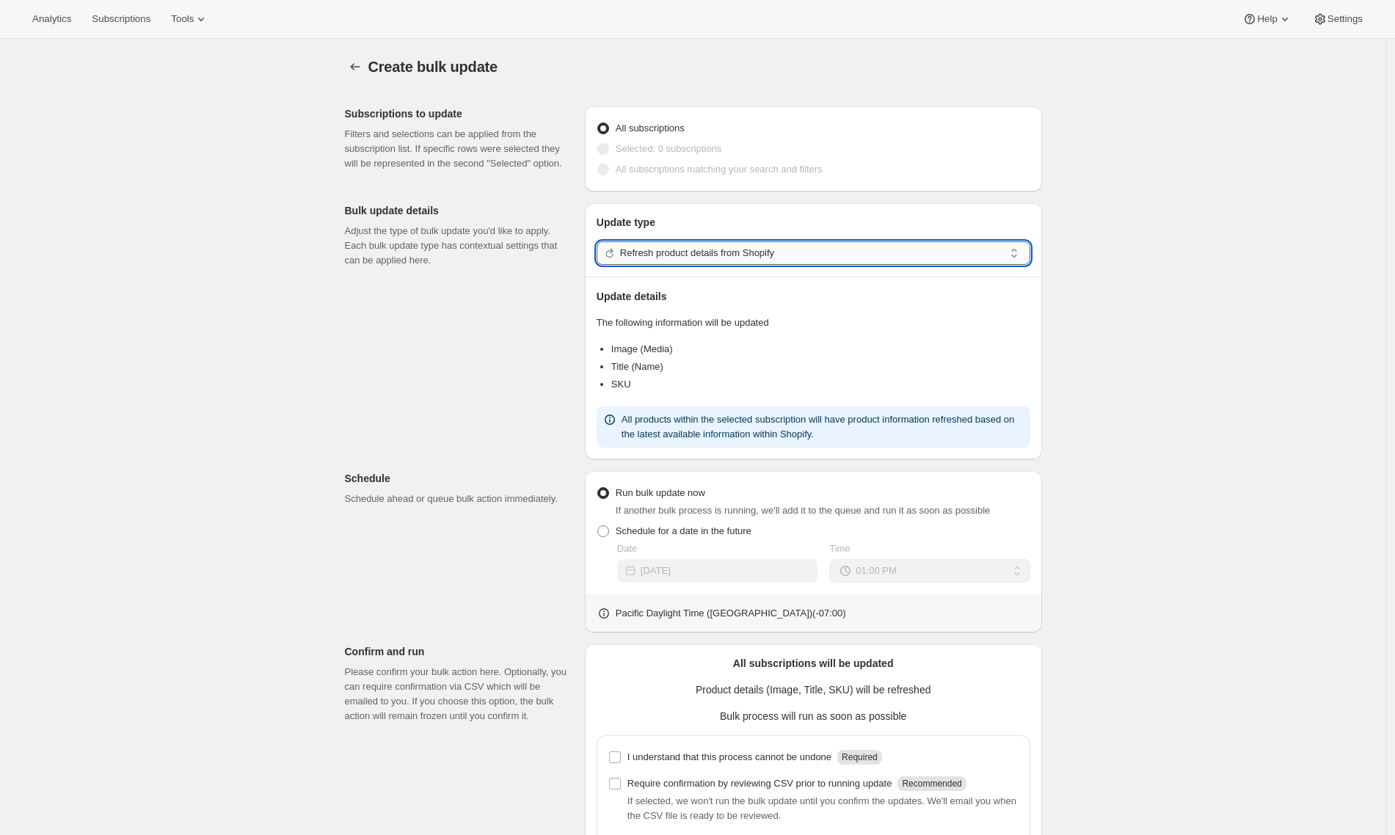
click at [686, 256] on input "Refresh product details from Shopify" at bounding box center [812, 252] width 384 height 23
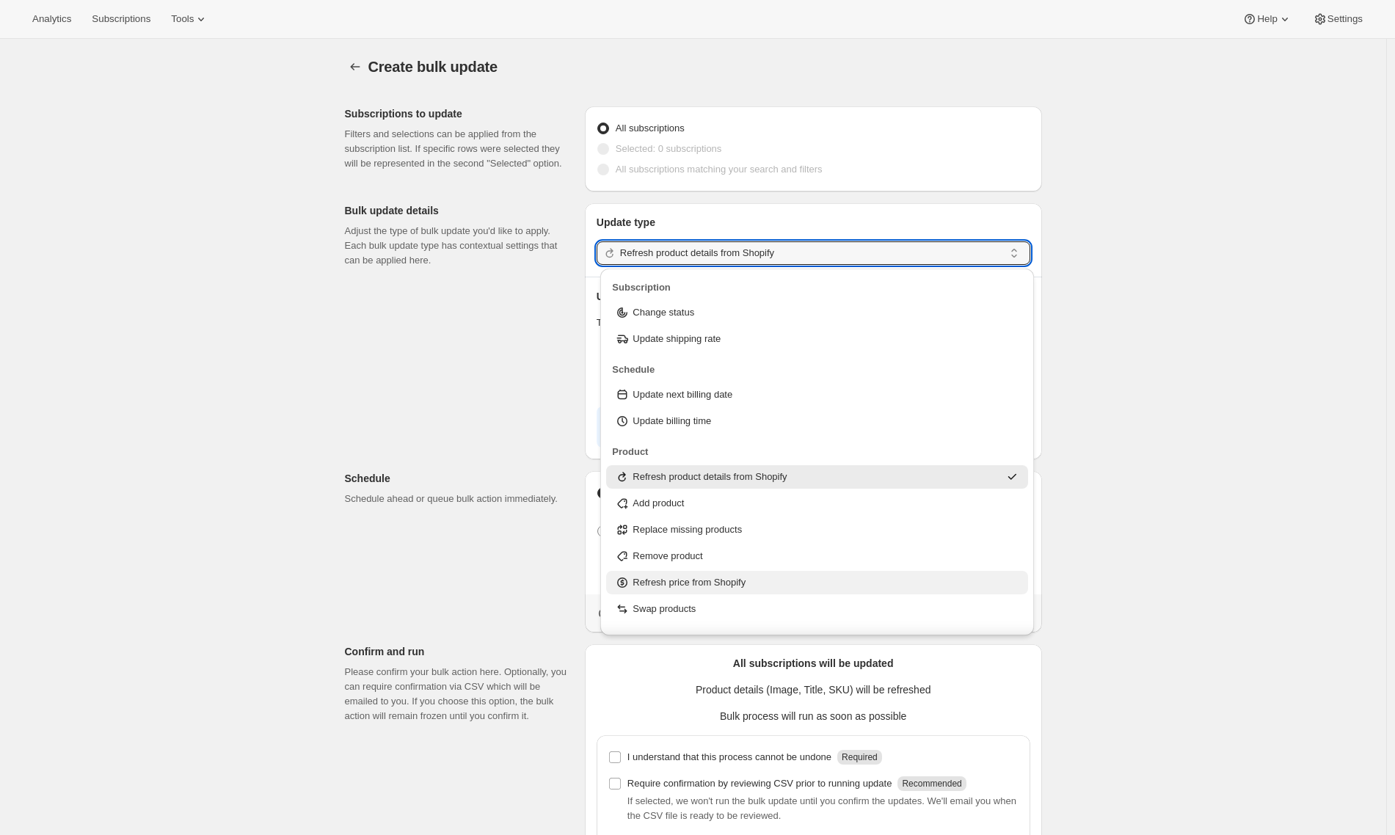
click at [689, 587] on p "Refresh price from Shopify" at bounding box center [689, 582] width 113 height 15
type input "Refresh price from Shopify"
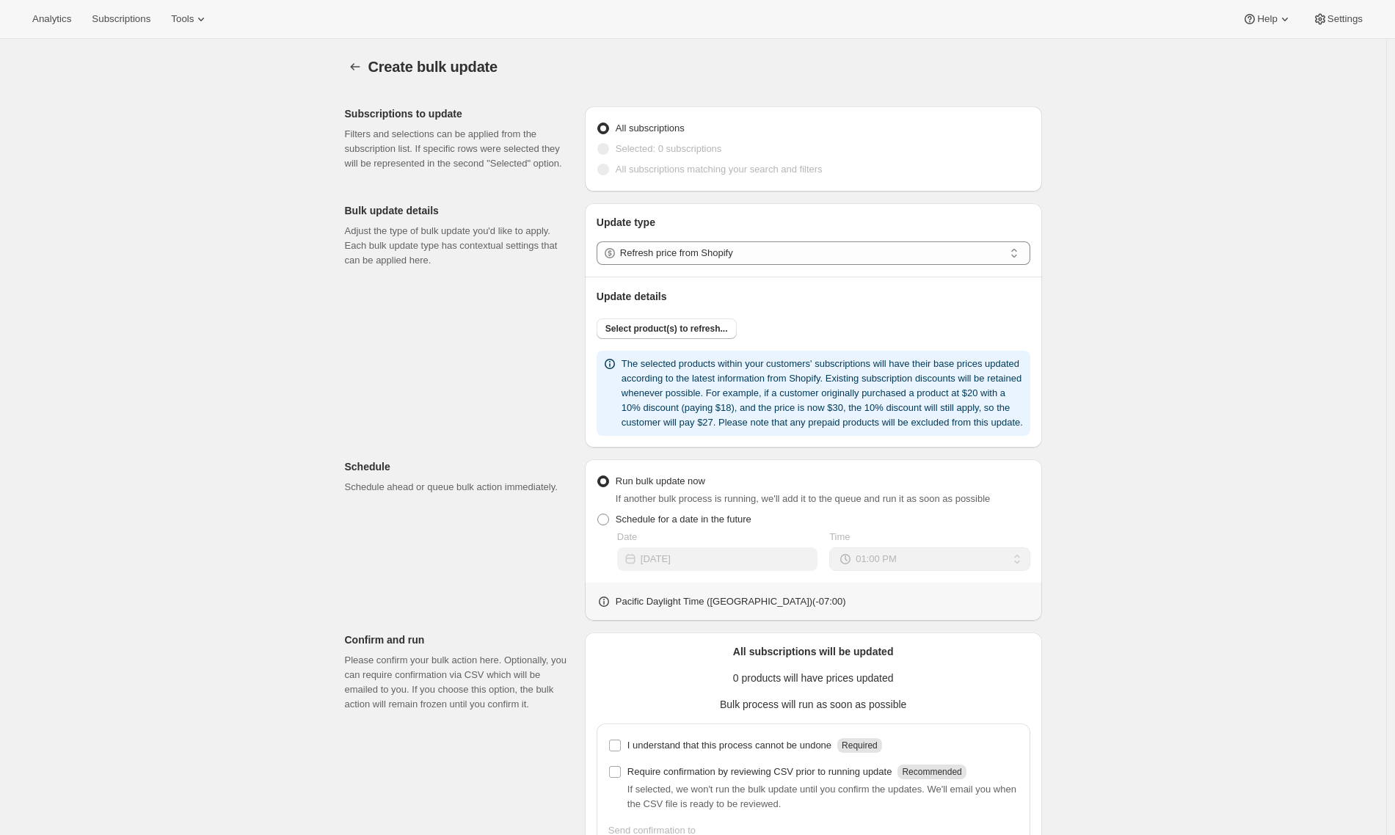
click at [673, 316] on div "Select product(s) to refresh... The selected products within your customers' su…" at bounding box center [814, 371] width 434 height 129
click at [671, 333] on span "Select product(s) to refresh..." at bounding box center [667, 329] width 123 height 12
click at [194, 18] on span "Tools" at bounding box center [182, 19] width 23 height 12
click at [338, 29] on div "Analytics Subscriptions Tools Help Settings" at bounding box center [697, 19] width 1395 height 39
click at [1035, 21] on span "Help" at bounding box center [1267, 19] width 20 height 12
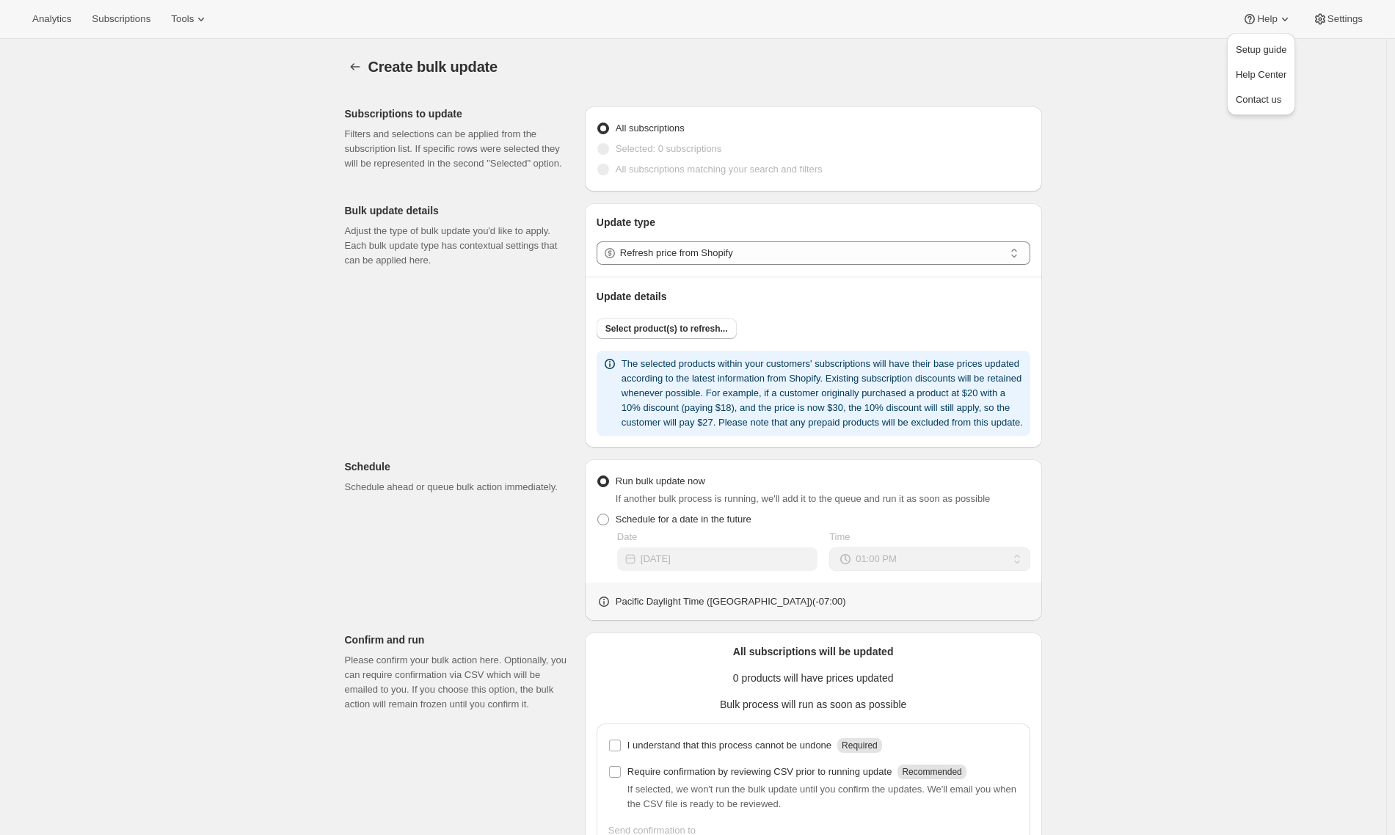
click at [1035, 27] on div "Analytics Subscriptions Tools Help Settings" at bounding box center [697, 19] width 1395 height 39
click at [125, 18] on span "Subscriptions" at bounding box center [121, 19] width 59 height 12
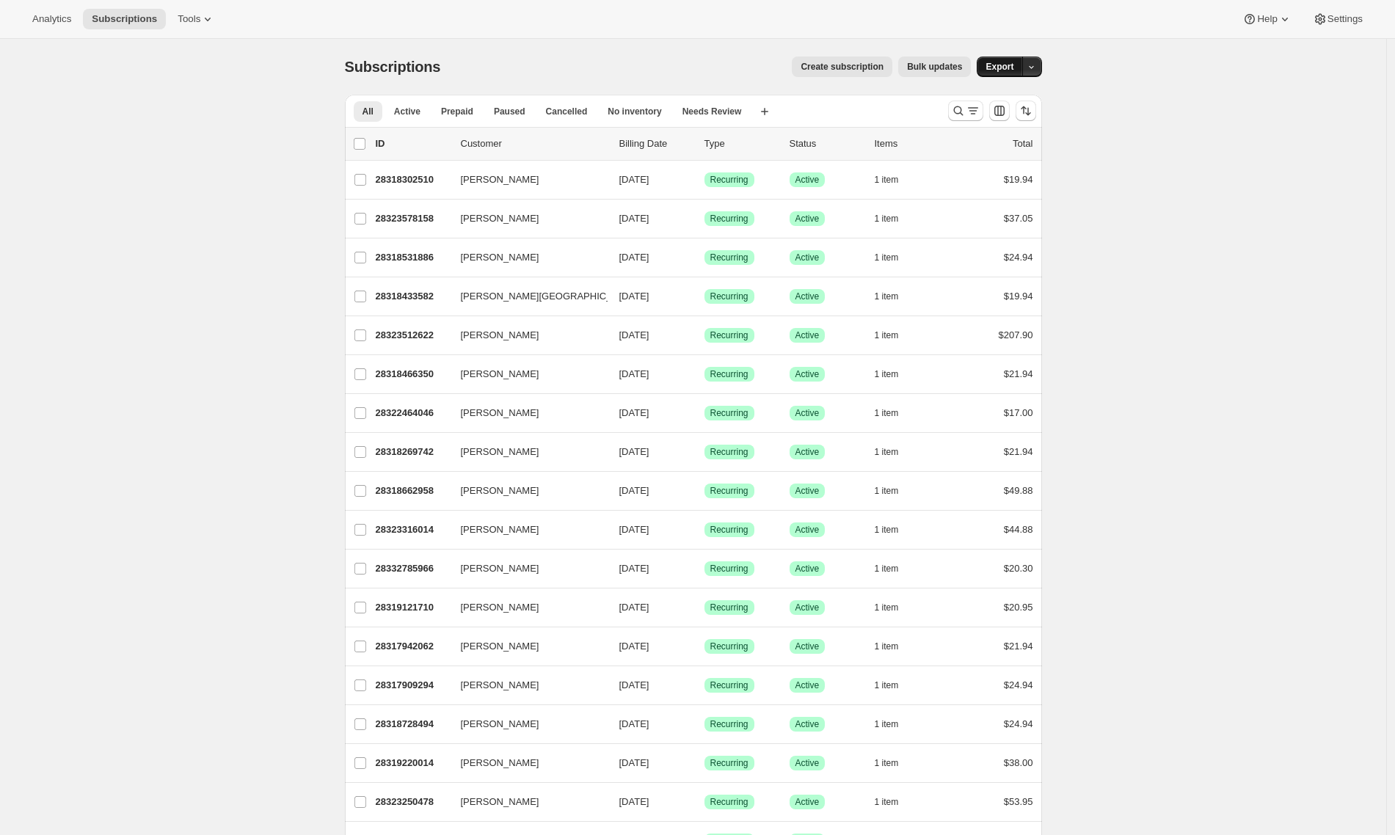
click at [1014, 62] on span "Export" at bounding box center [1000, 67] width 28 height 12
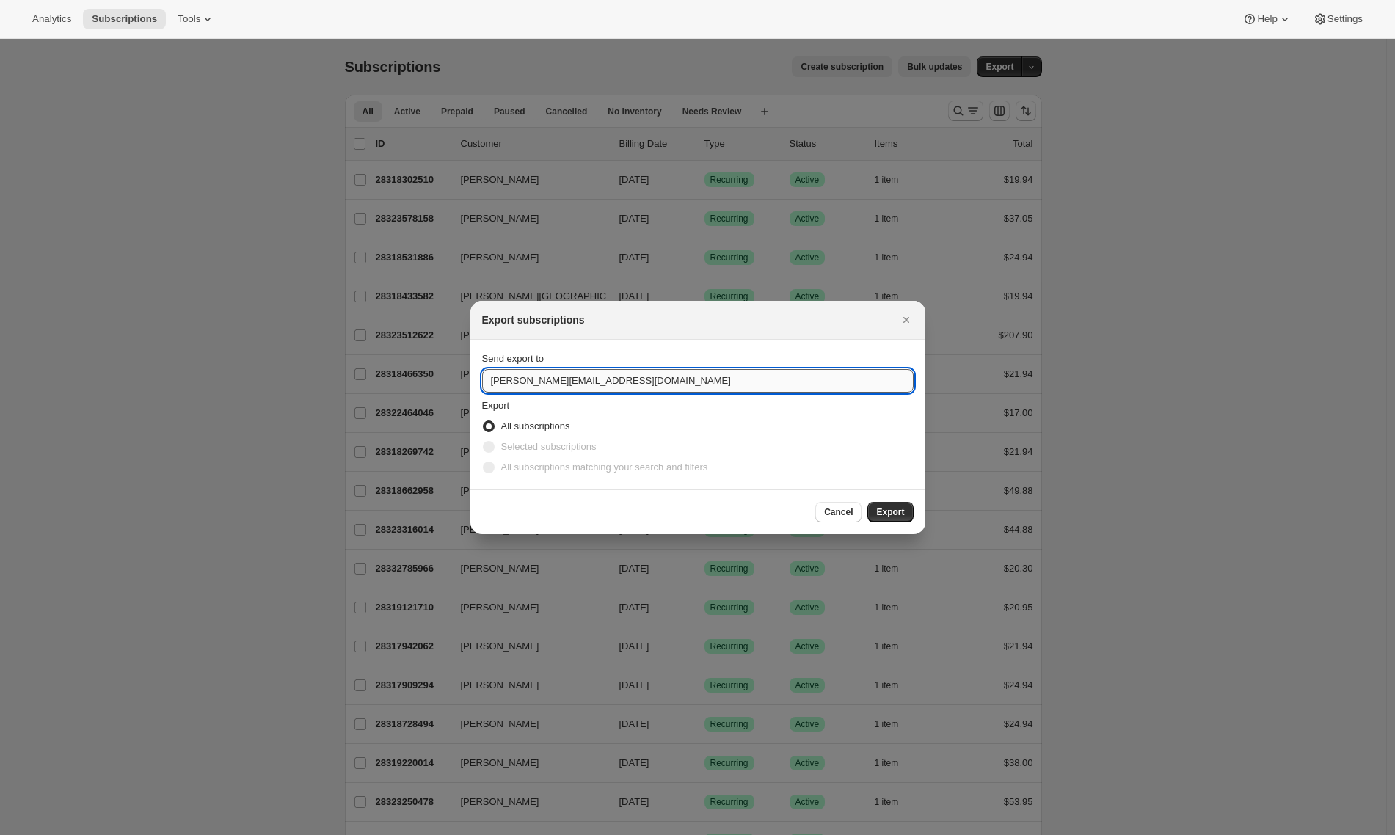
click at [546, 382] on input "elise@gocoffeego.com" at bounding box center [698, 380] width 432 height 23
type input "dzign@datatv.com"
click at [885, 514] on span "Export" at bounding box center [890, 512] width 28 height 12
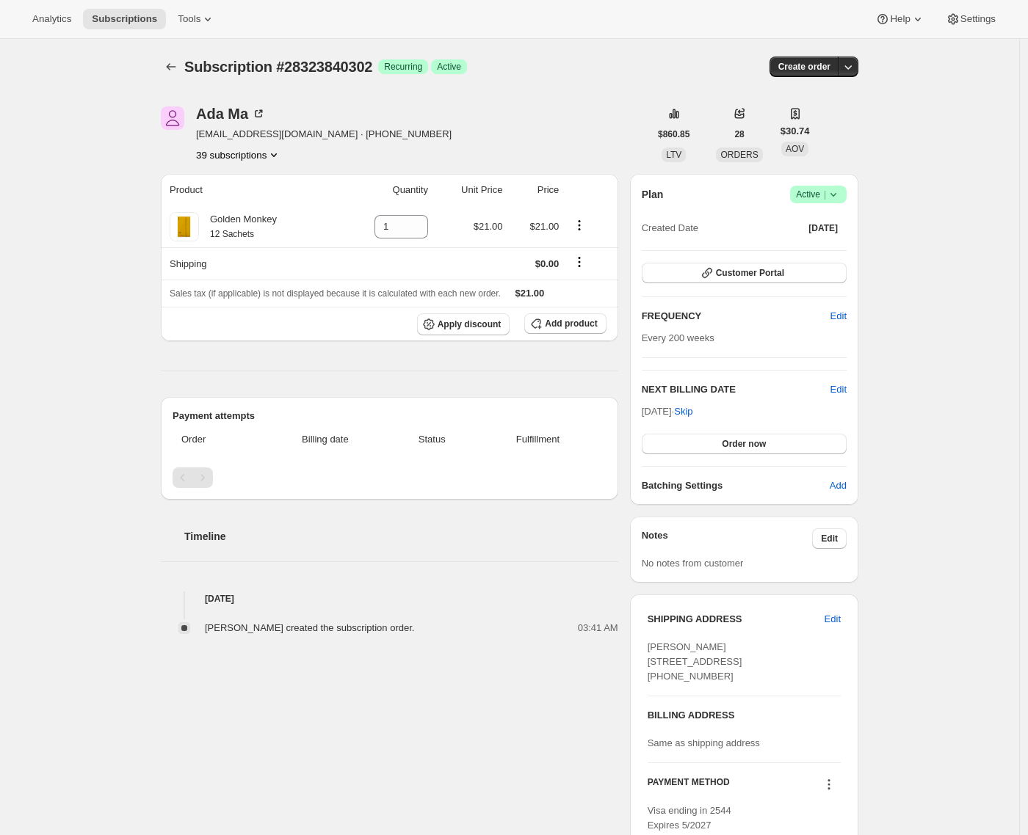
click at [125, 469] on div "Subscription #28323840302. This page is ready Subscription #28323840302 Success…" at bounding box center [509, 557] width 1019 height 1036
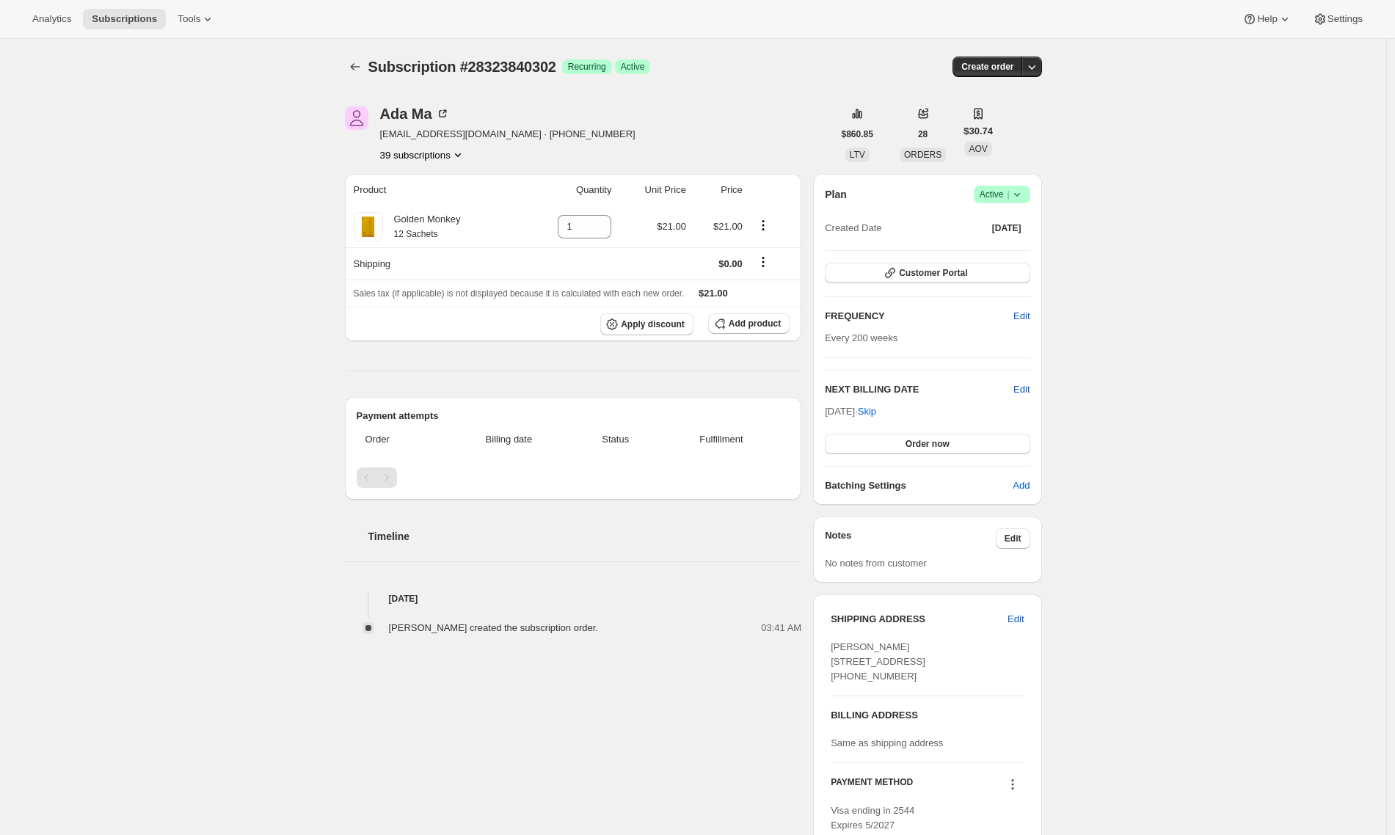
click at [1035, 457] on div "Subscription #28323840302. This page is ready Subscription #28323840302 Success…" at bounding box center [693, 557] width 1386 height 1036
click at [727, 321] on icon "button" at bounding box center [720, 323] width 15 height 15
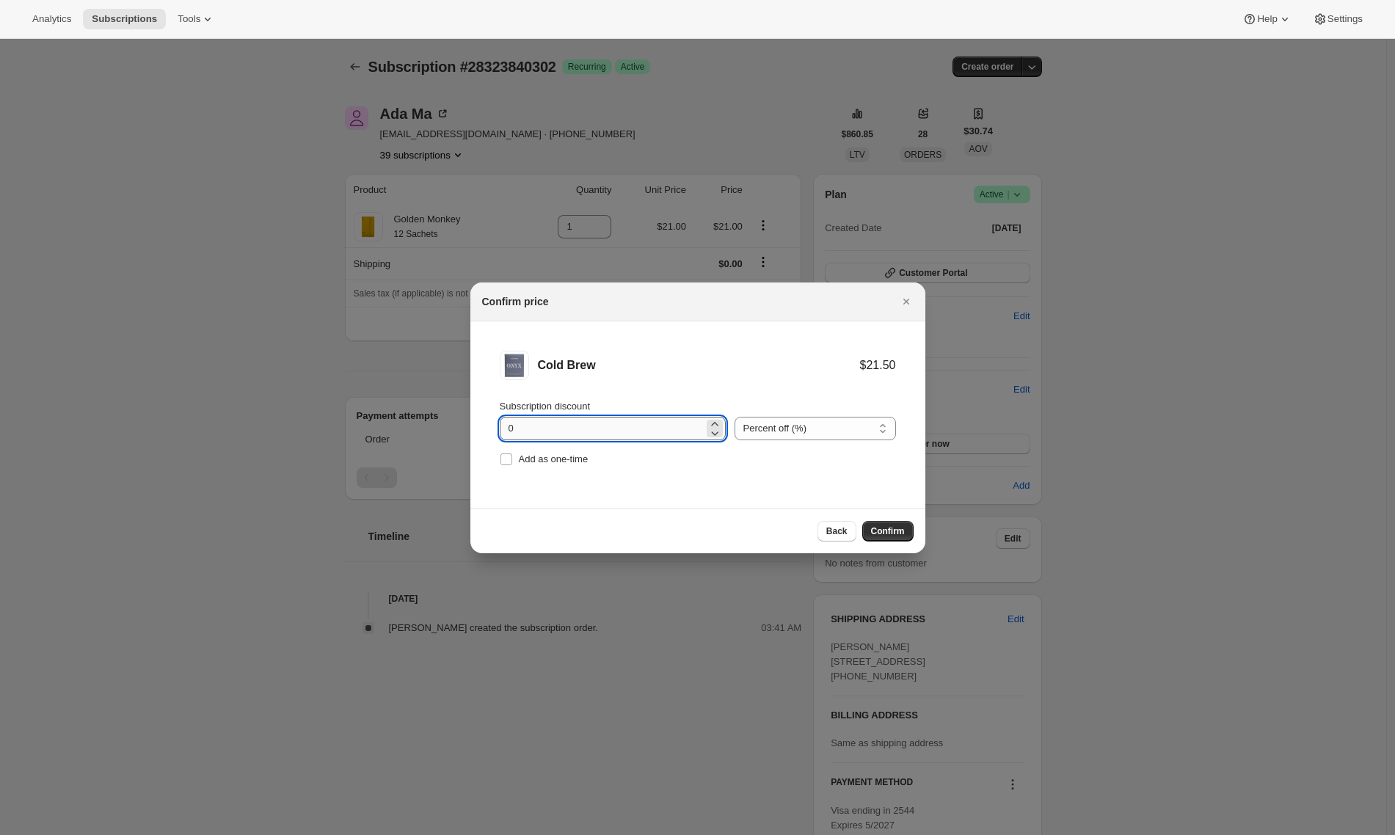
click at [579, 429] on input "0" at bounding box center [602, 428] width 204 height 23
drag, startPoint x: 511, startPoint y: 426, endPoint x: 526, endPoint y: 428, distance: 15.5
click at [527, 426] on input "0" at bounding box center [602, 428] width 204 height 23
type input "5"
click at [887, 531] on span "Confirm" at bounding box center [888, 532] width 34 height 12
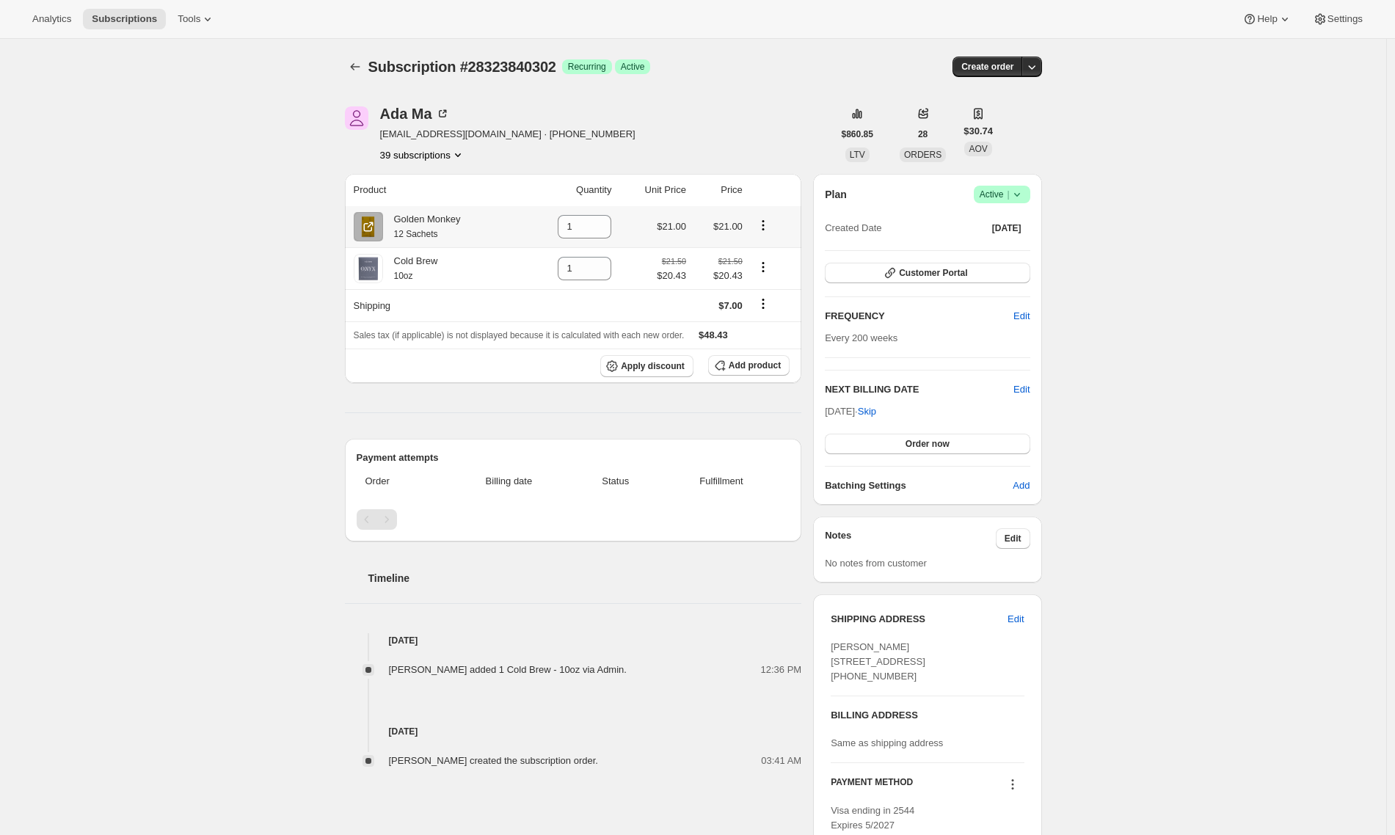
click at [770, 226] on icon "Product actions" at bounding box center [763, 225] width 15 height 15
click at [775, 248] on span "Swap variant" at bounding box center [767, 253] width 55 height 11
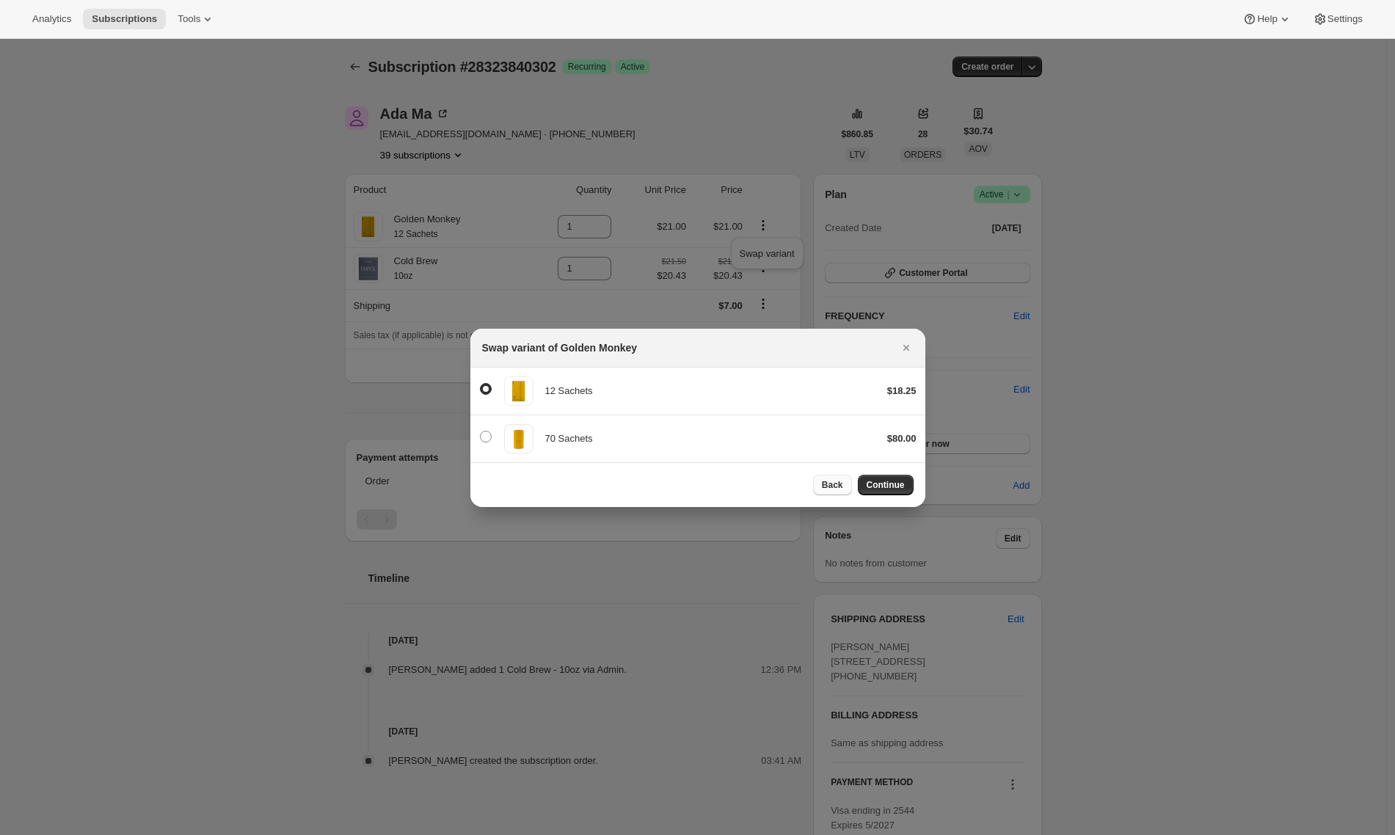
click at [835, 490] on span "Back" at bounding box center [832, 485] width 21 height 12
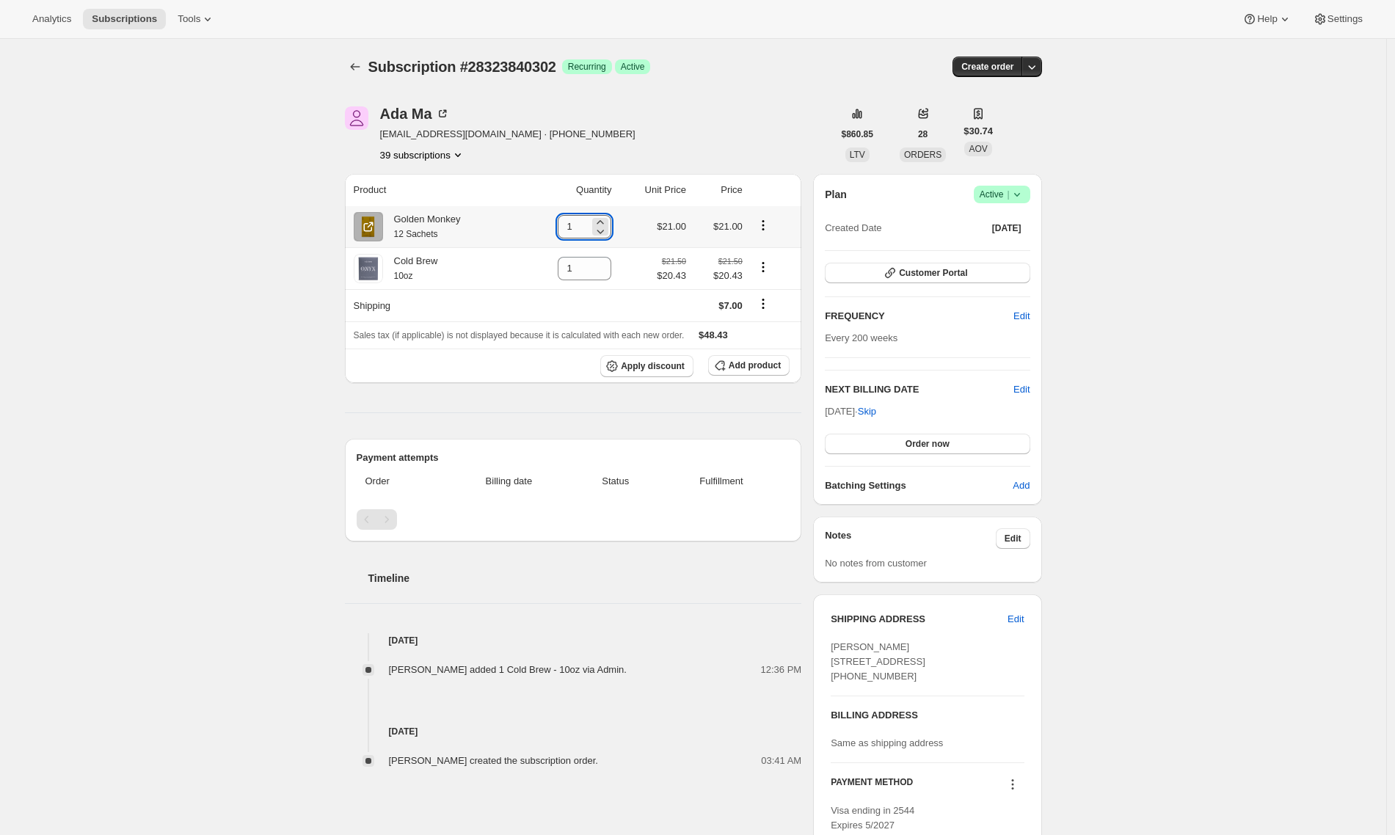
click at [578, 236] on input "1" at bounding box center [574, 226] width 32 height 23
click at [595, 233] on icon at bounding box center [600, 231] width 15 height 15
type input "0"
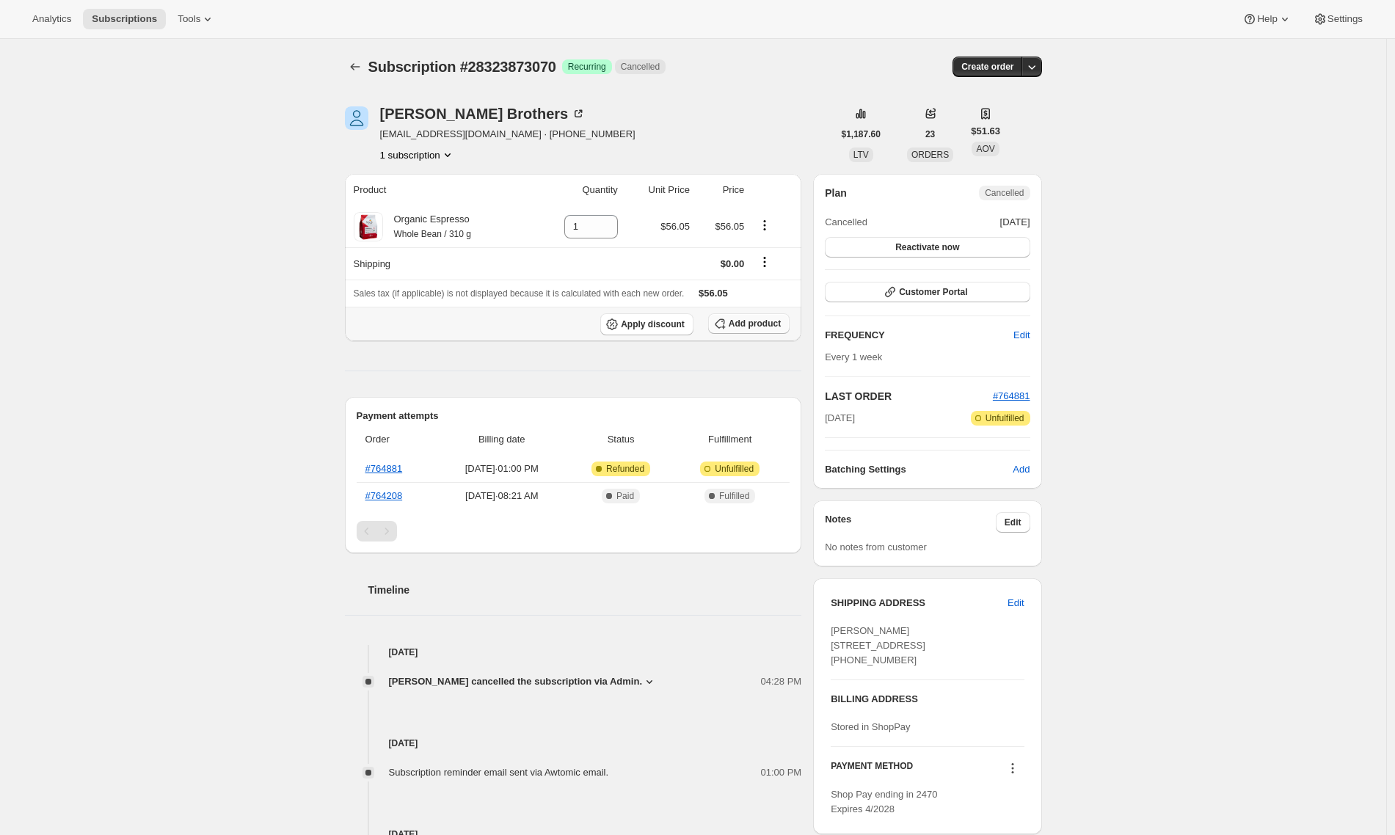
click at [745, 318] on button "Add product" at bounding box center [748, 323] width 81 height 21
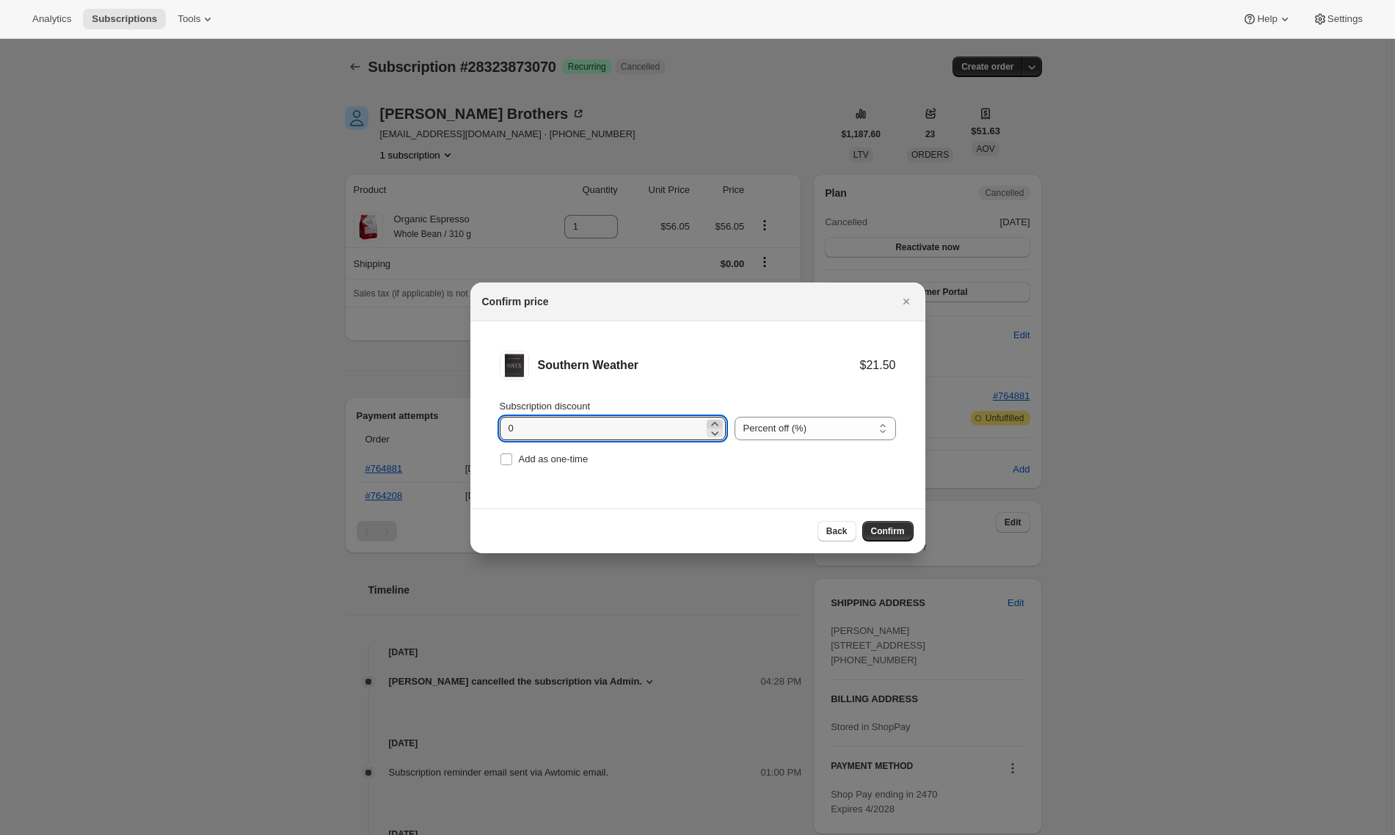
click at [715, 421] on div ":r23:" at bounding box center [715, 424] width 16 height 9
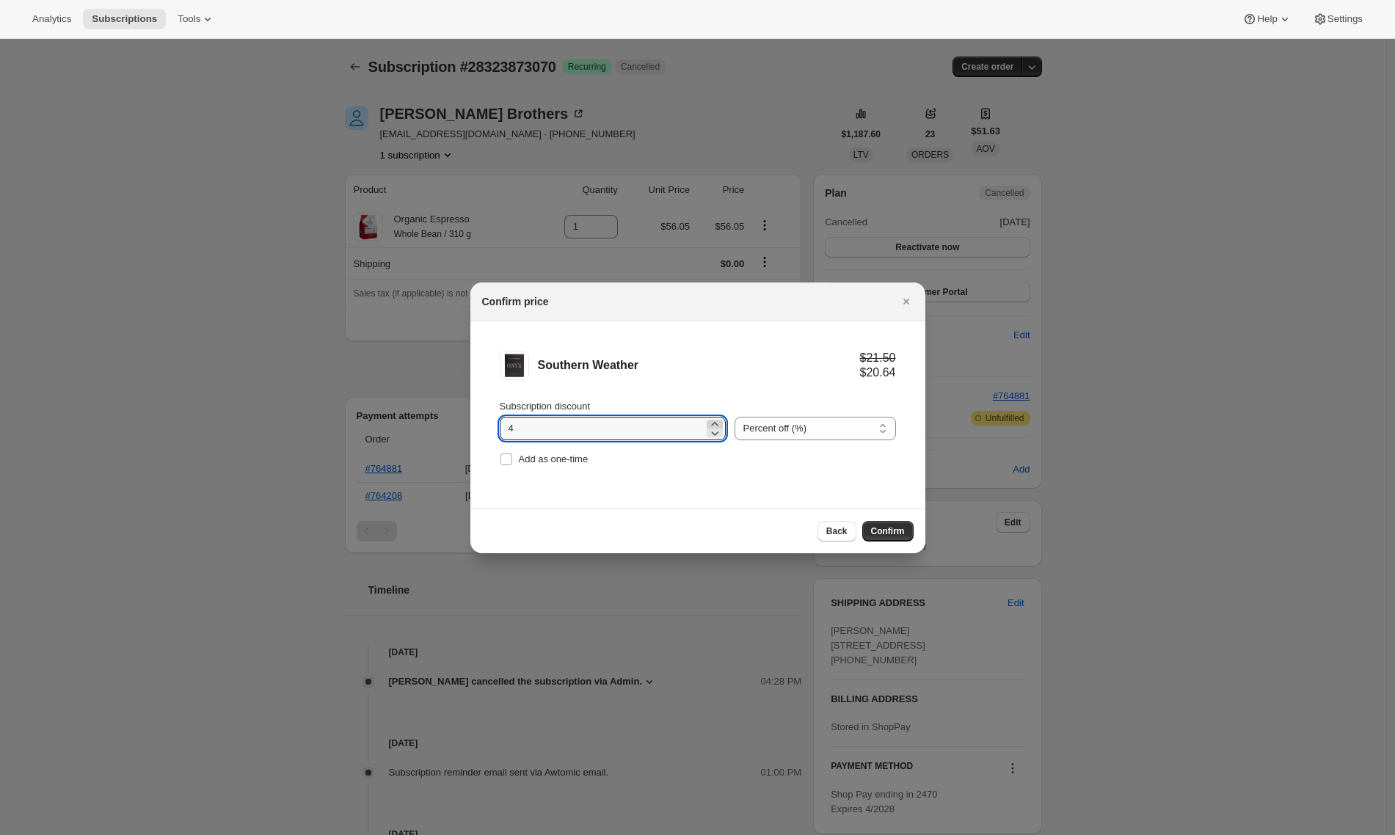
type input "5"
click at [901, 534] on span "Confirm" at bounding box center [888, 532] width 34 height 12
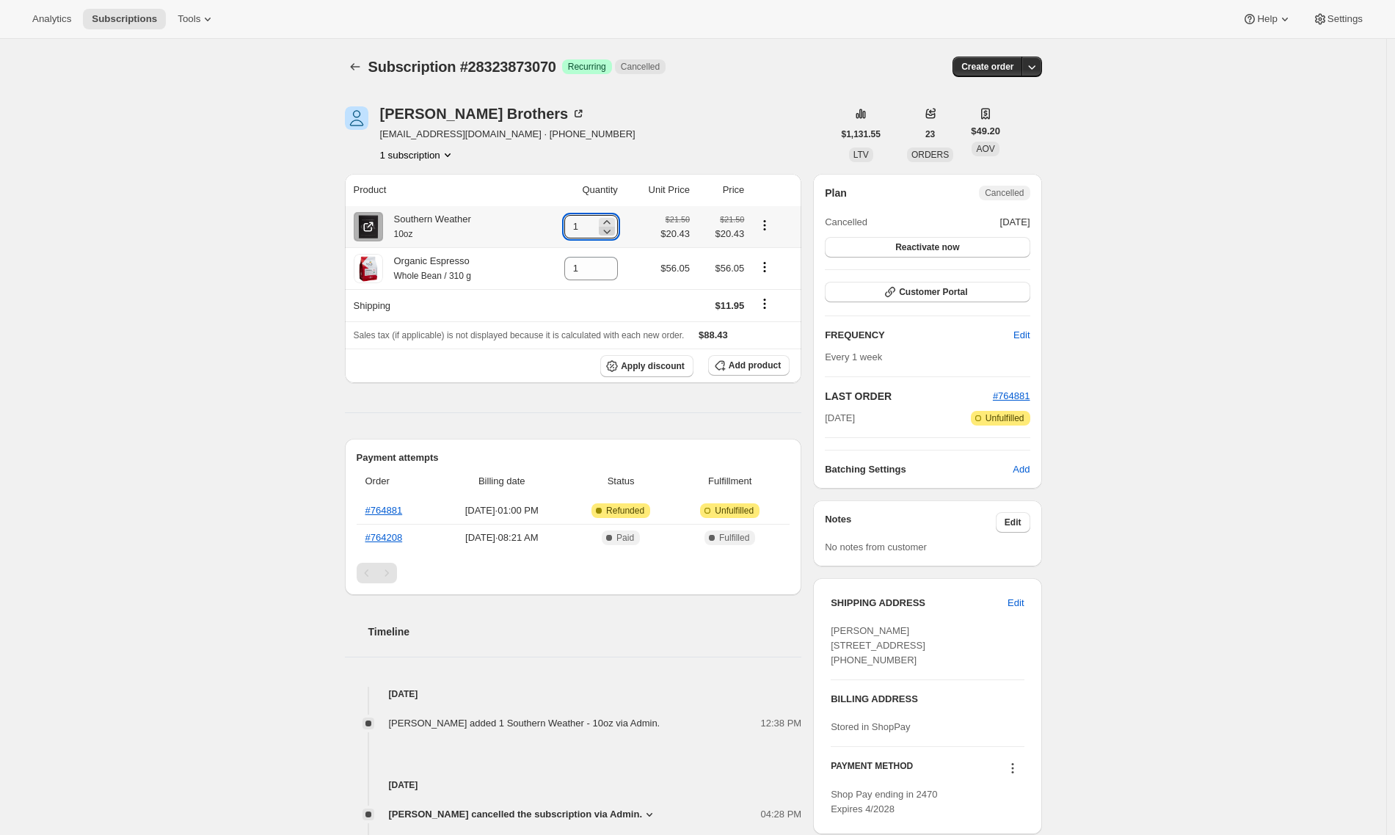
click at [606, 233] on icon at bounding box center [607, 231] width 15 height 15
type input "0"
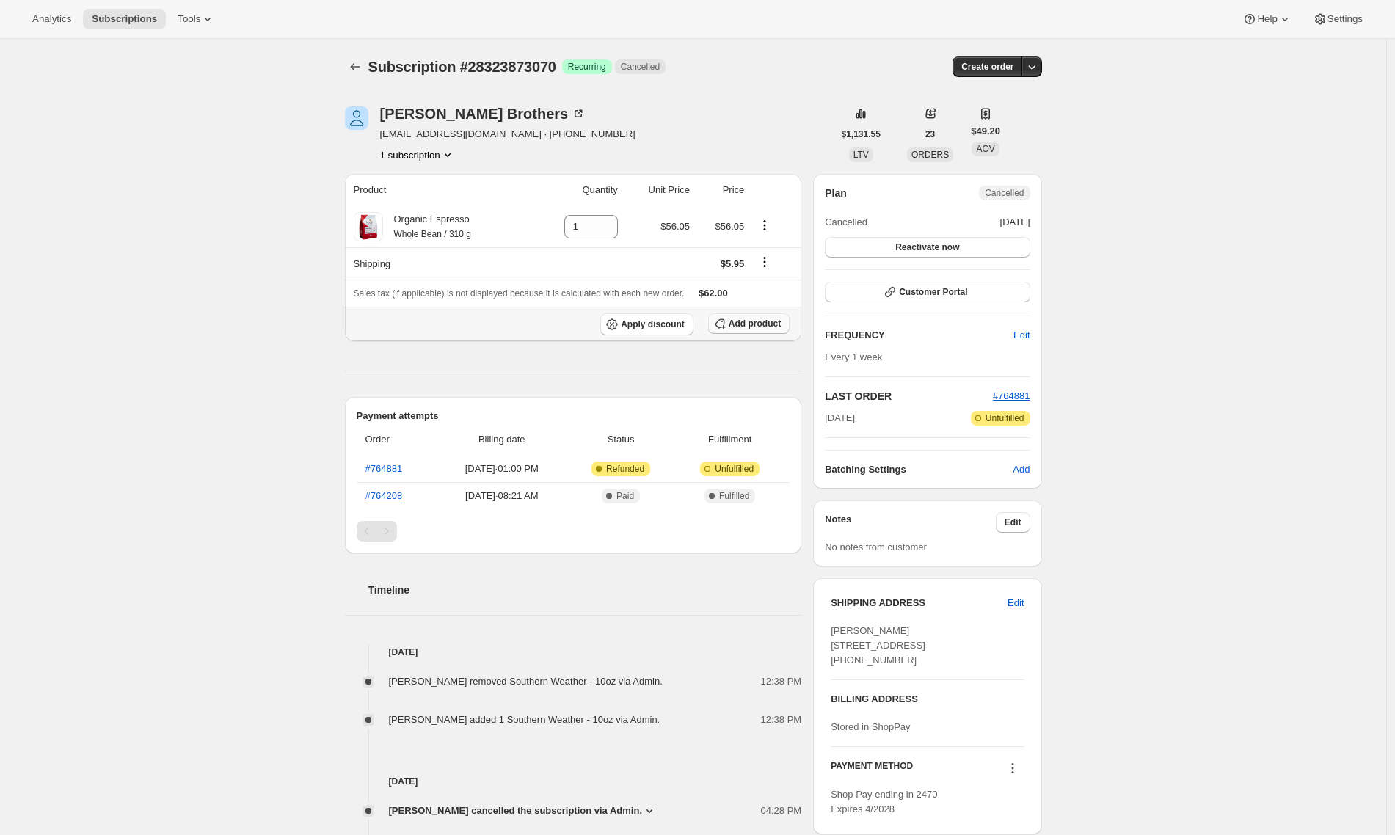
click at [766, 325] on span "Add product" at bounding box center [755, 324] width 52 height 12
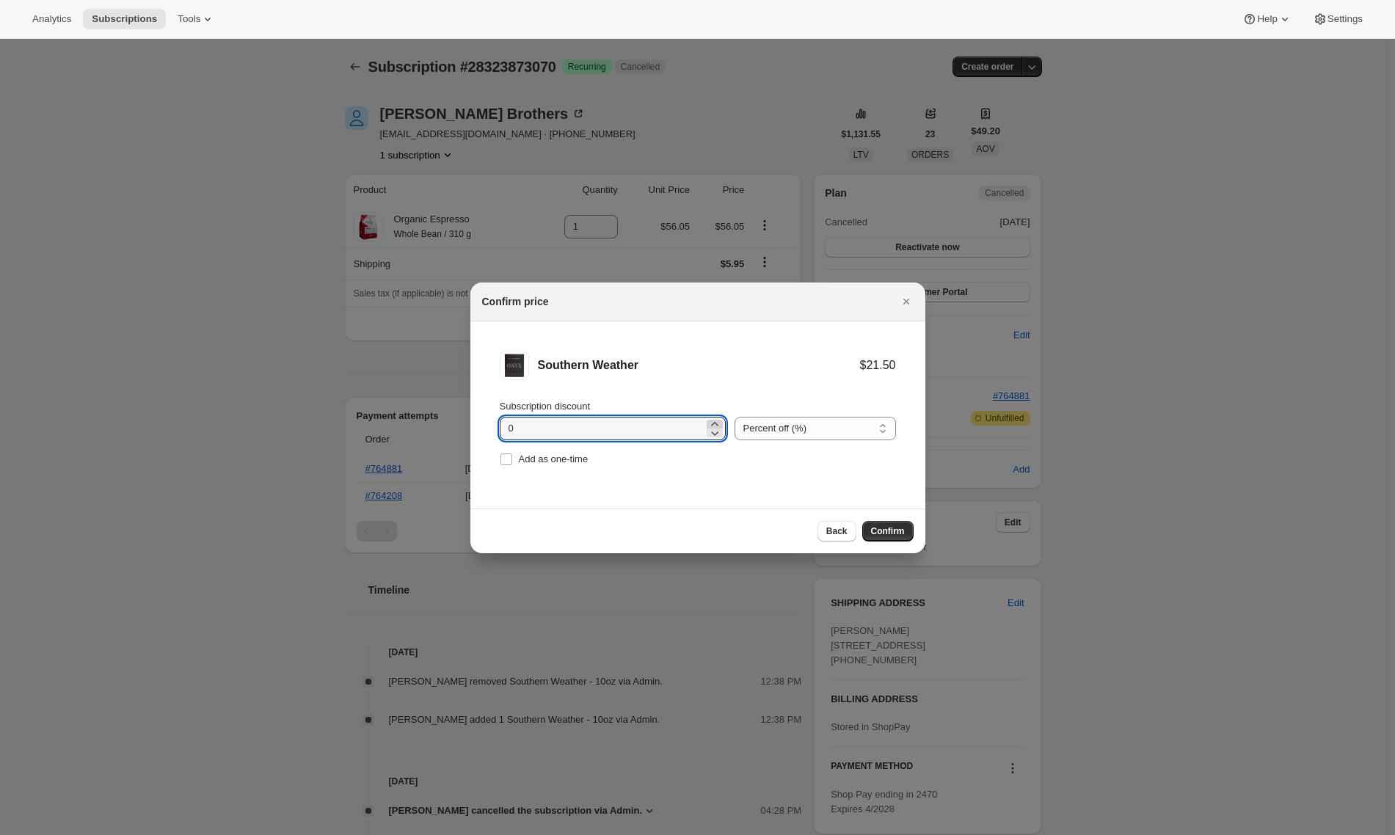
click at [711, 424] on icon ":r4h:" at bounding box center [714, 424] width 7 height 4
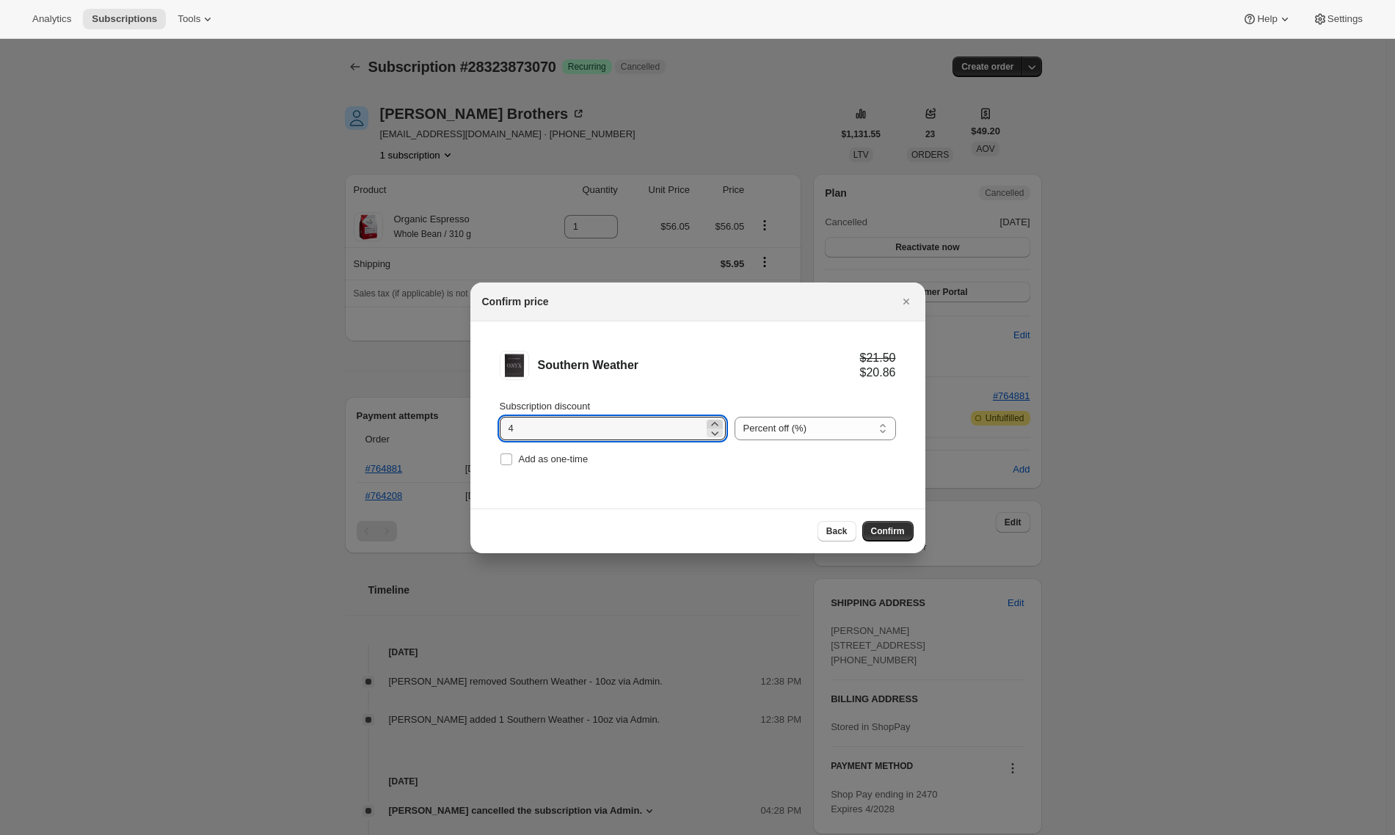
type input "5"
click at [878, 529] on span "Confirm" at bounding box center [888, 532] width 34 height 12
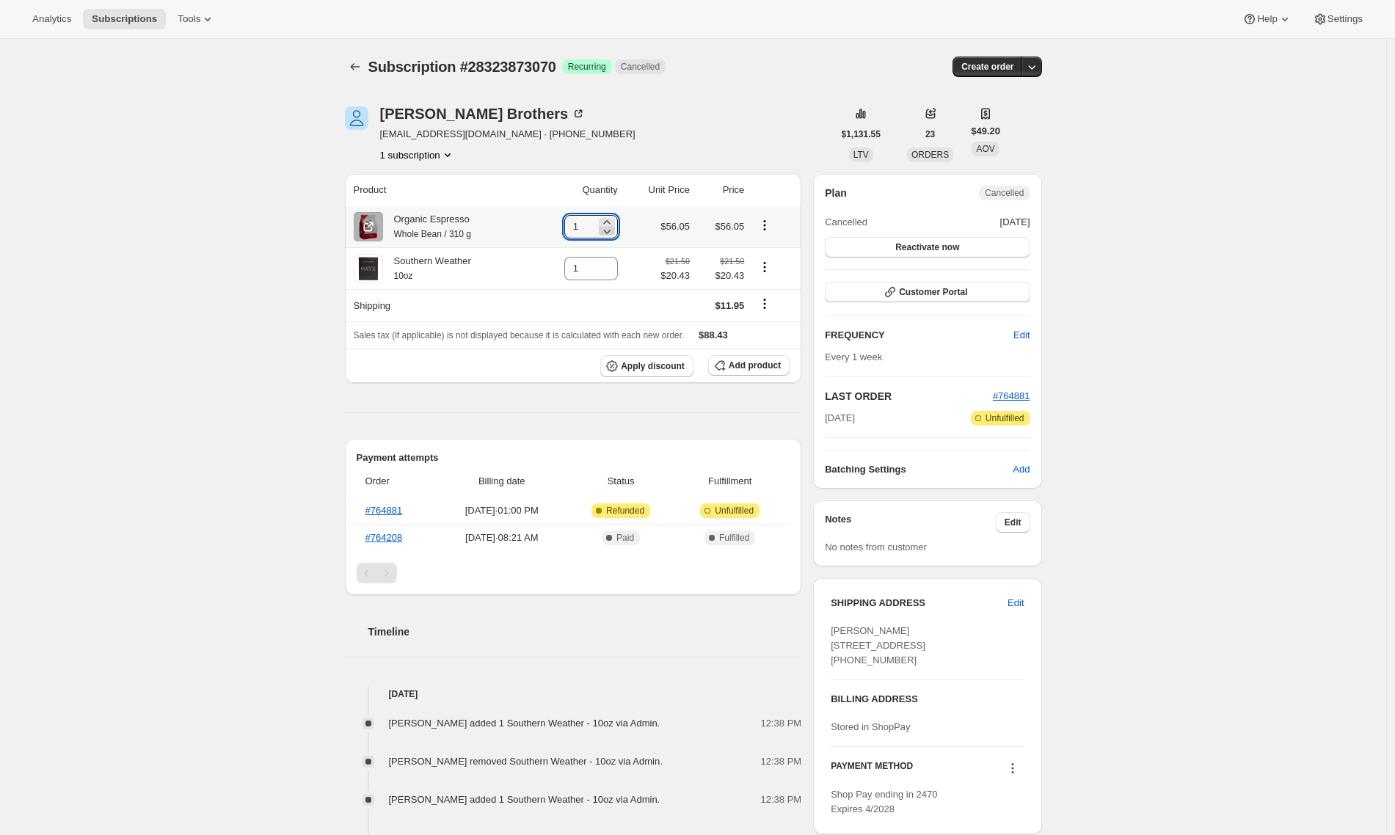
click at [611, 231] on icon at bounding box center [606, 232] width 7 height 4
type input "0"
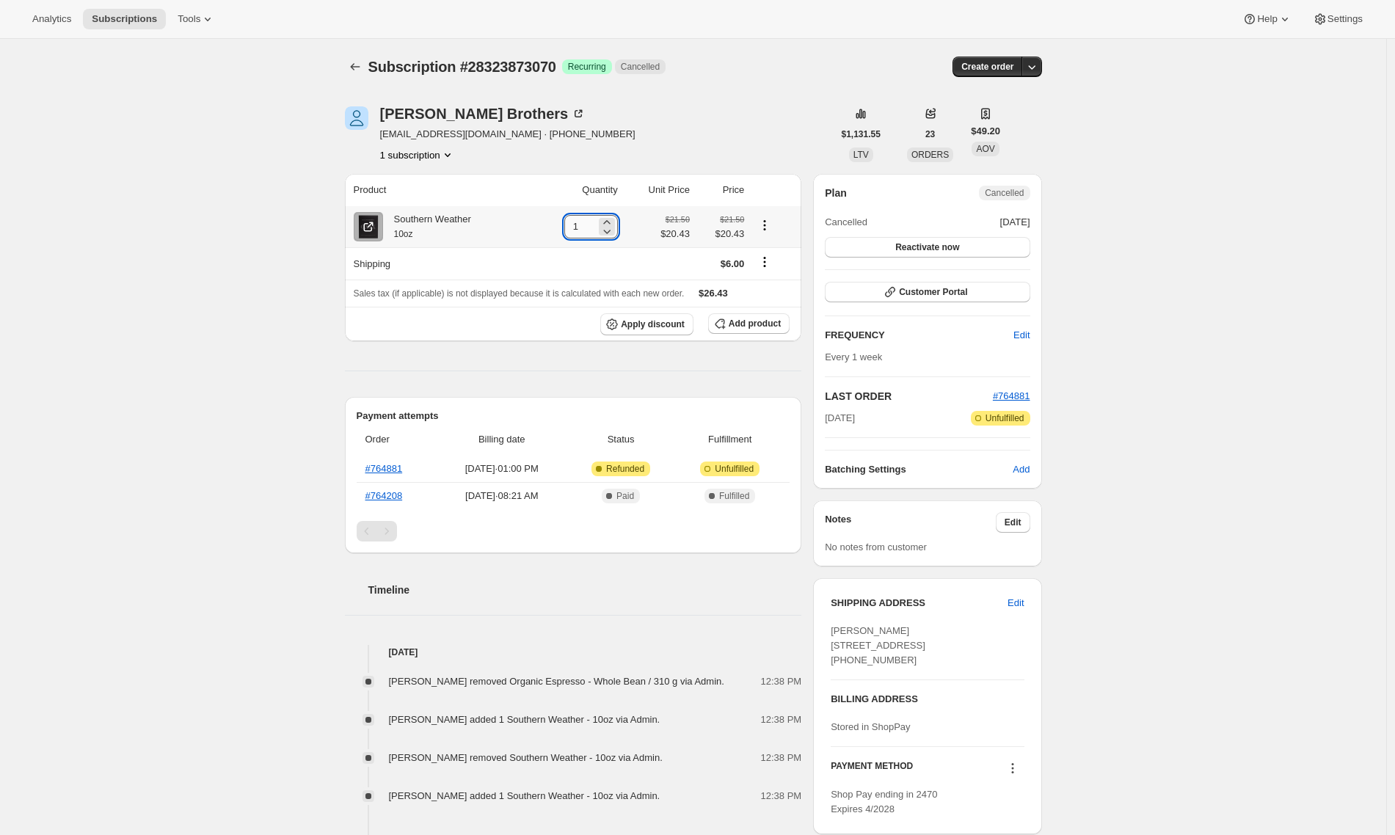
click at [590, 231] on input "1" at bounding box center [580, 226] width 32 height 23
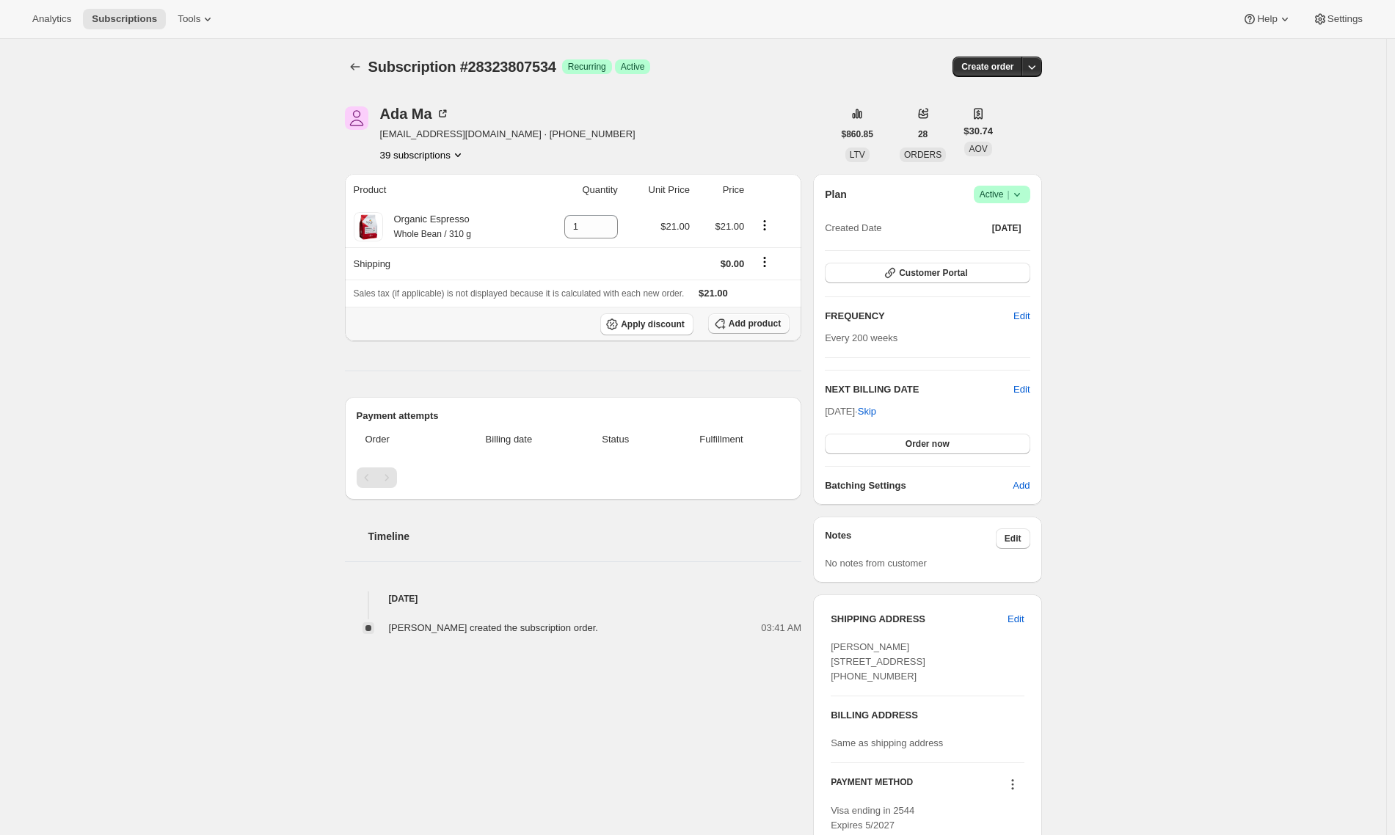
click at [746, 316] on button "Add product" at bounding box center [748, 323] width 81 height 21
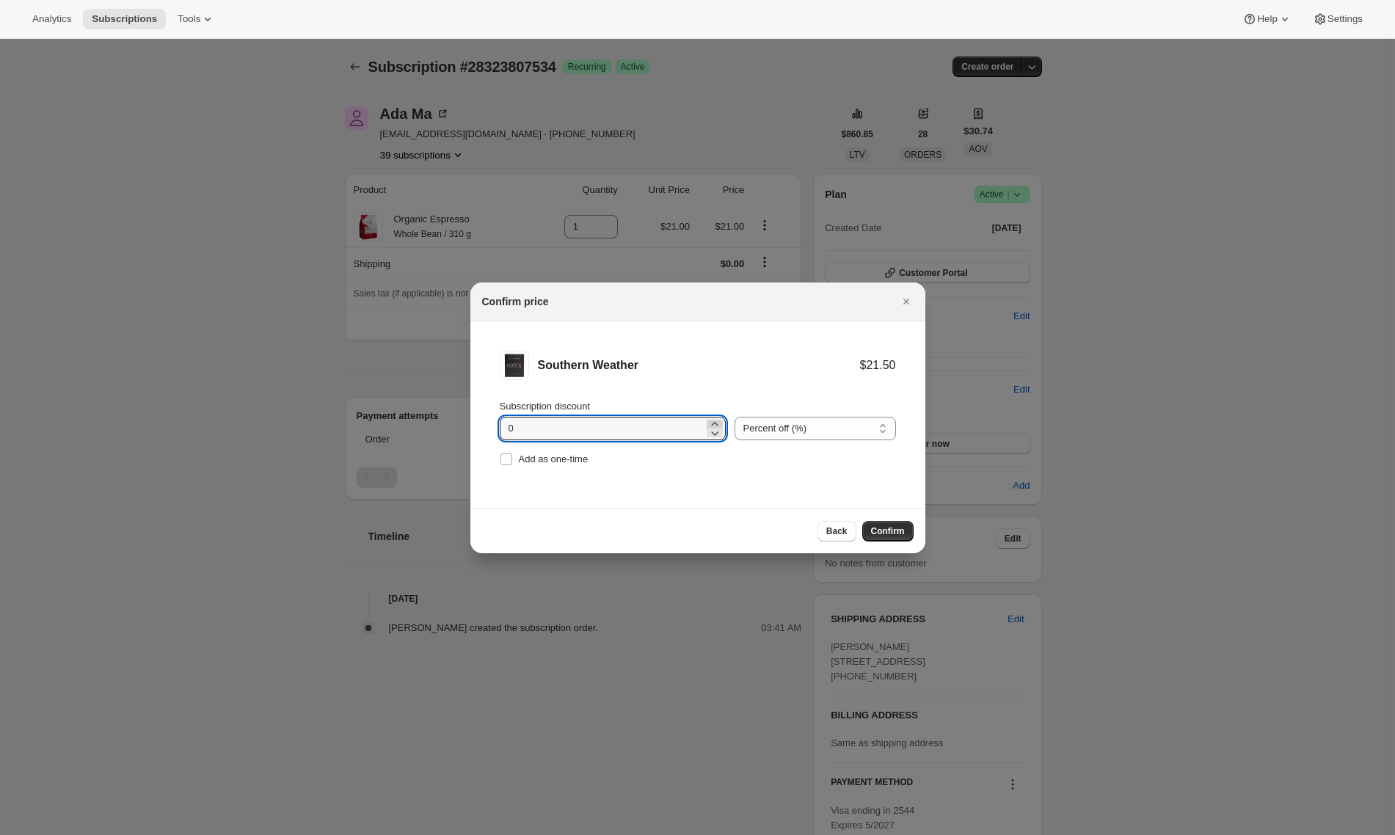
click at [712, 423] on icon ":r2c:" at bounding box center [715, 424] width 15 height 15
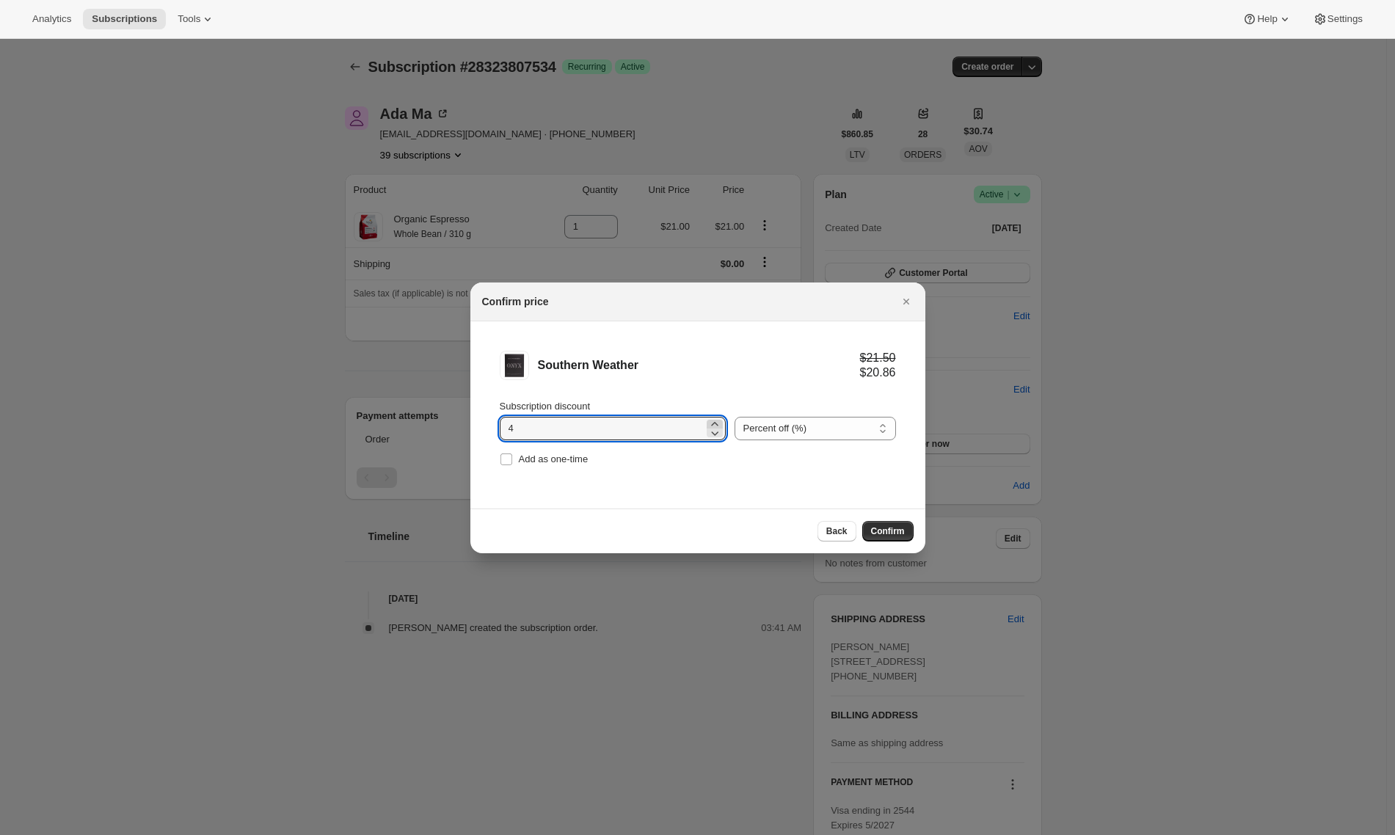
type input "5"
click at [872, 534] on span "Confirm" at bounding box center [888, 532] width 34 height 12
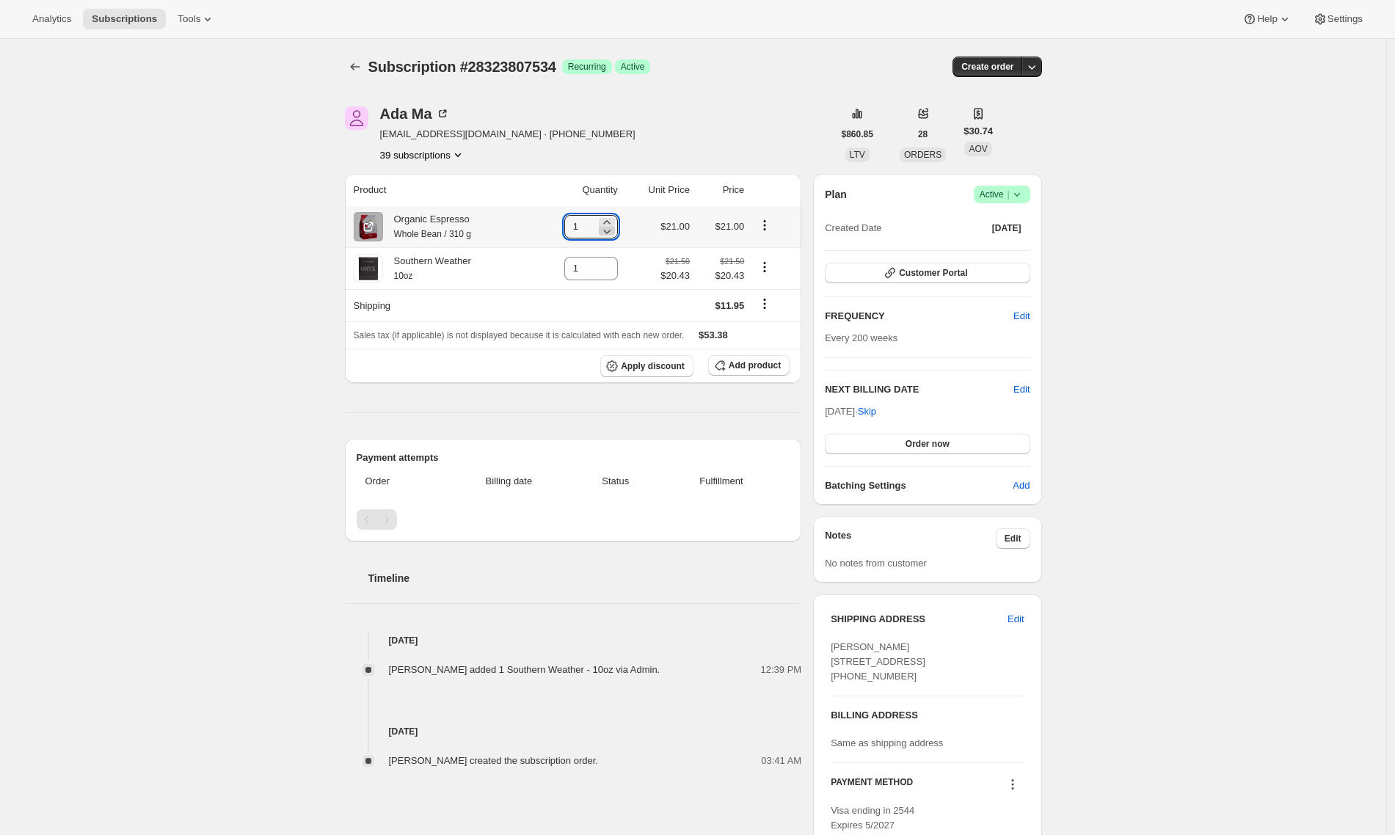
click at [606, 232] on icon at bounding box center [607, 231] width 15 height 15
type input "0"
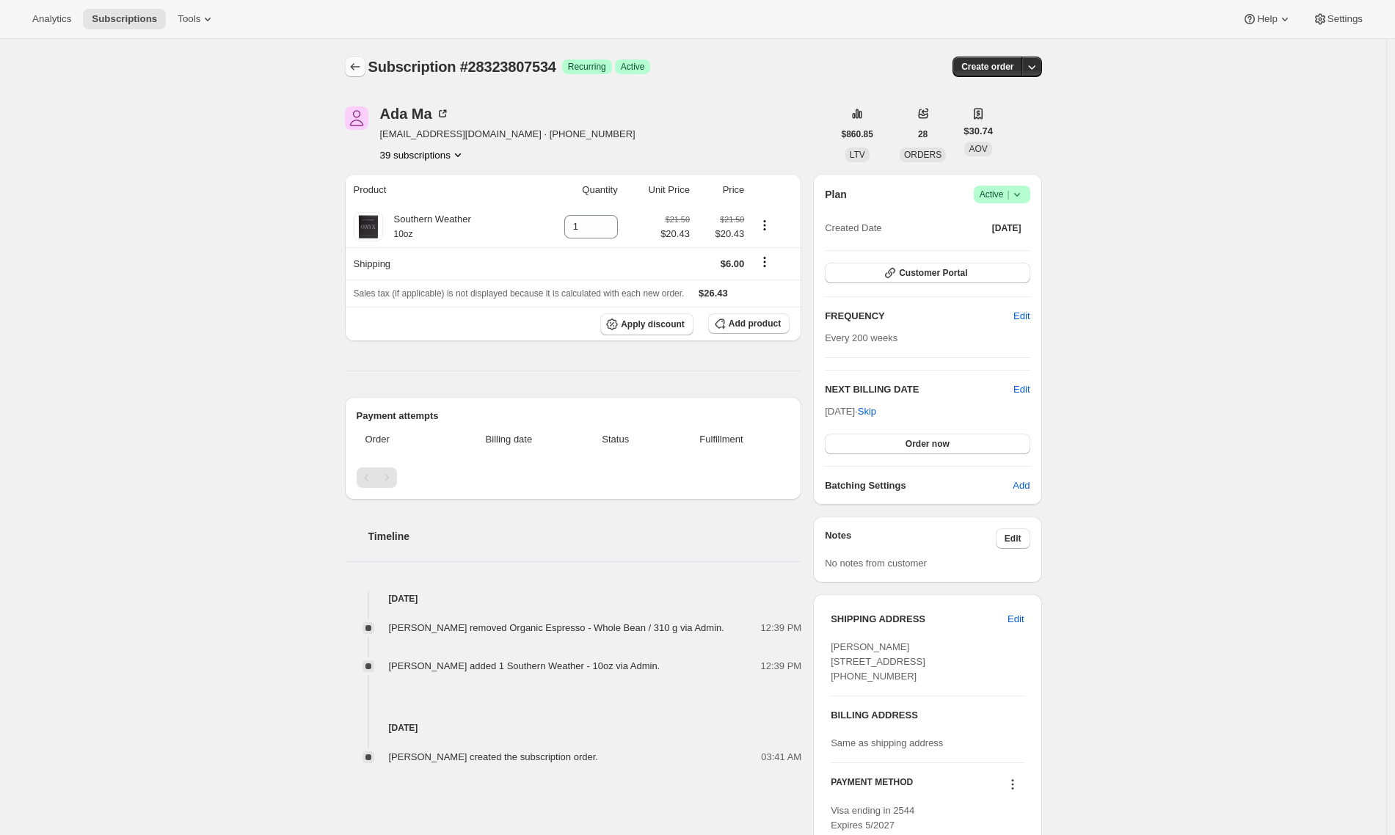
click at [348, 70] on button "Subscriptions" at bounding box center [355, 67] width 21 height 21
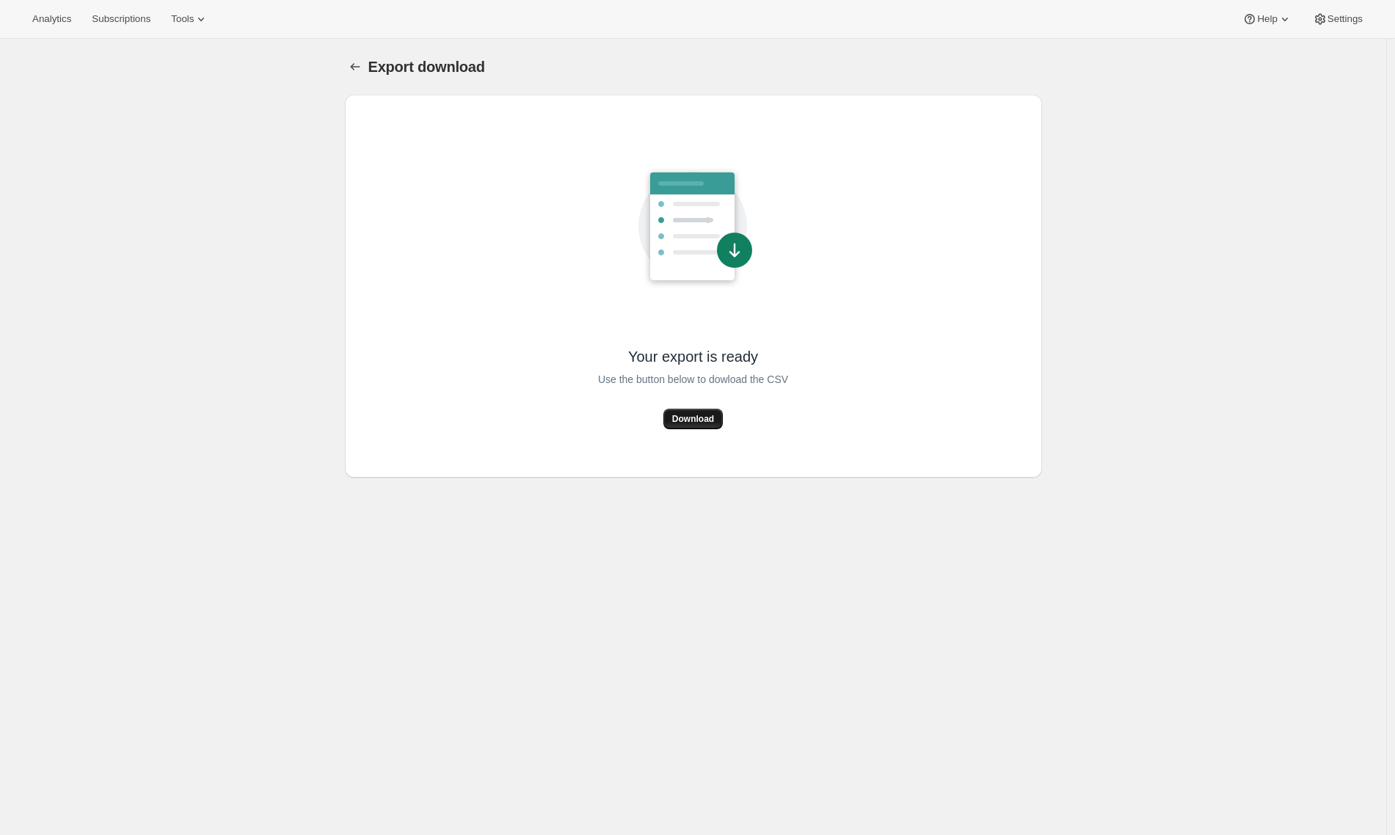
click at [705, 419] on span "Download" at bounding box center [693, 419] width 42 height 12
click at [244, 126] on div "Export download. This page is ready Export download Your export is ready Use th…" at bounding box center [693, 456] width 1386 height 835
